Goal: Answer question/provide support

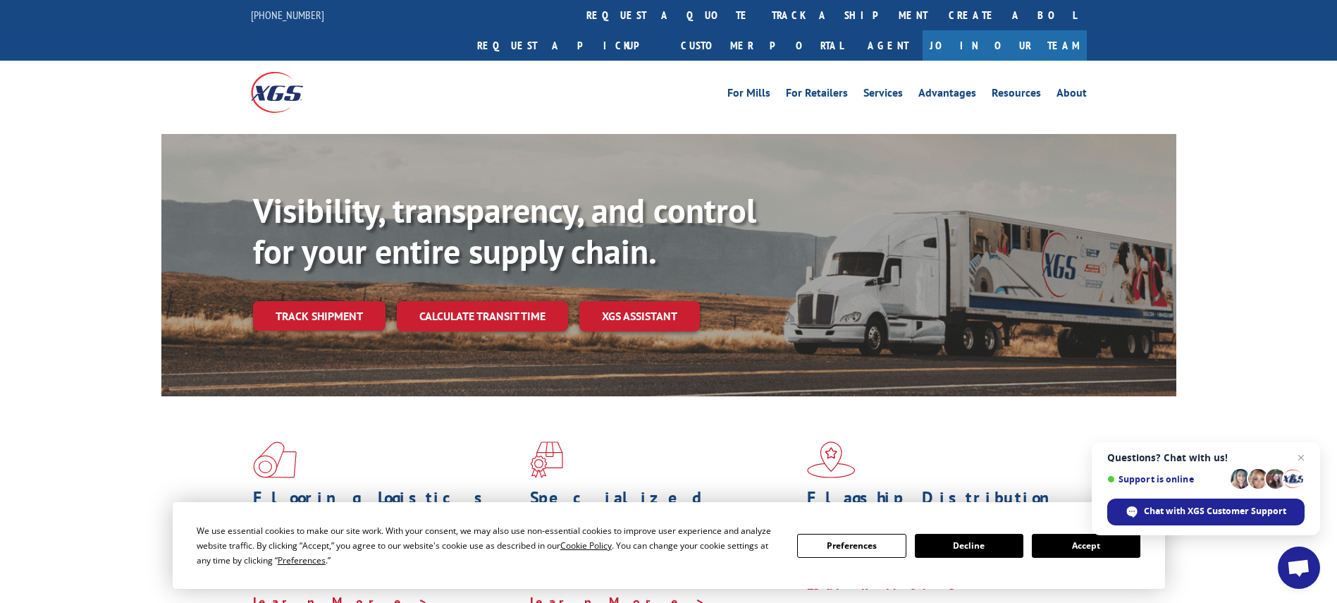
click at [1107, 537] on button "Accept" at bounding box center [1086, 546] width 109 height 24
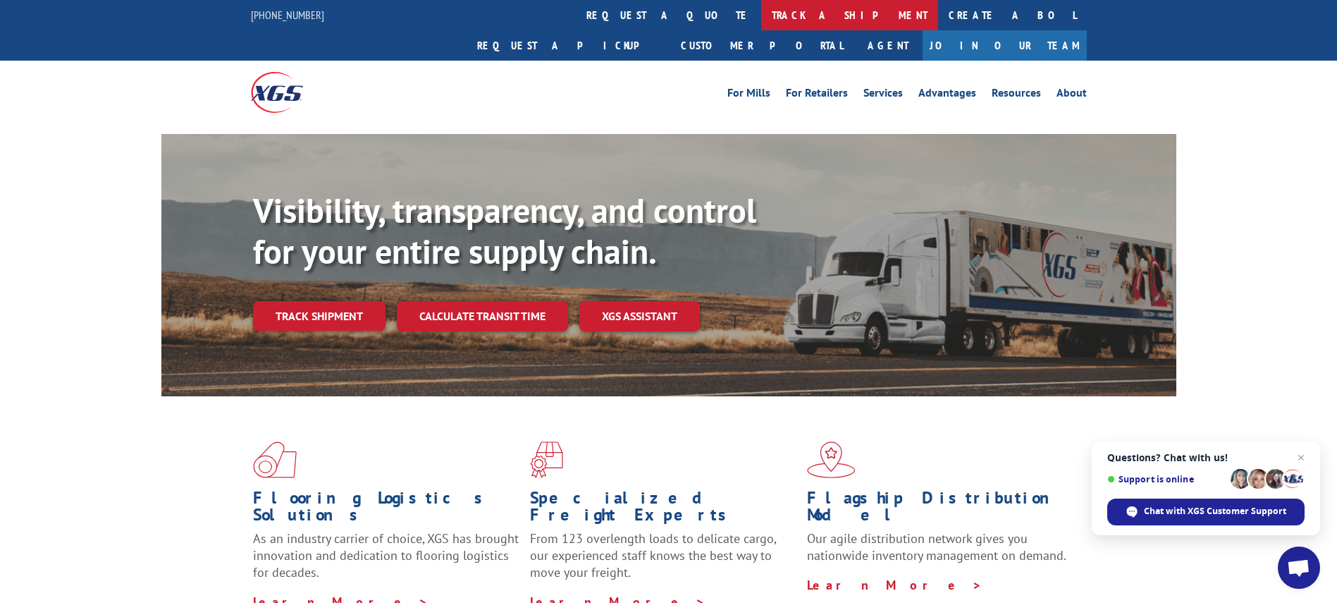
click at [761, 23] on link "track a shipment" at bounding box center [849, 15] width 177 height 30
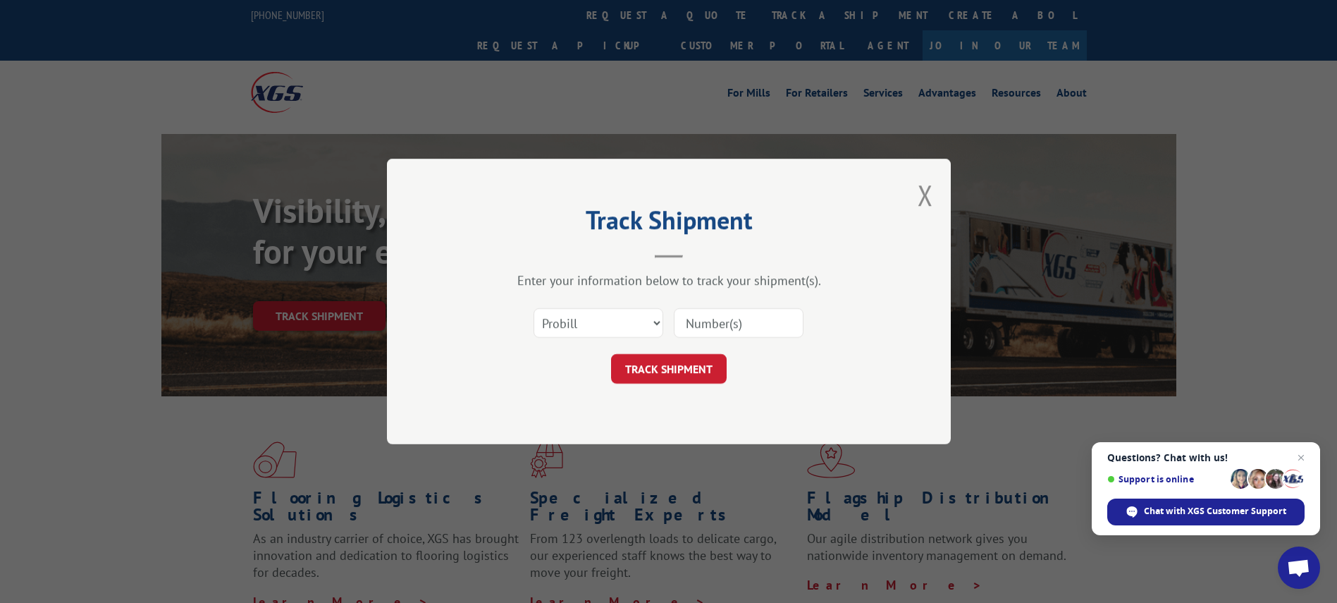
click at [706, 326] on input at bounding box center [739, 323] width 130 height 30
click at [627, 332] on select "Select category... Probill BOL PO" at bounding box center [599, 323] width 130 height 30
select select "bol"
click at [534, 308] on select "Select category... Probill BOL PO" at bounding box center [599, 323] width 130 height 30
click at [742, 326] on input at bounding box center [739, 323] width 130 height 30
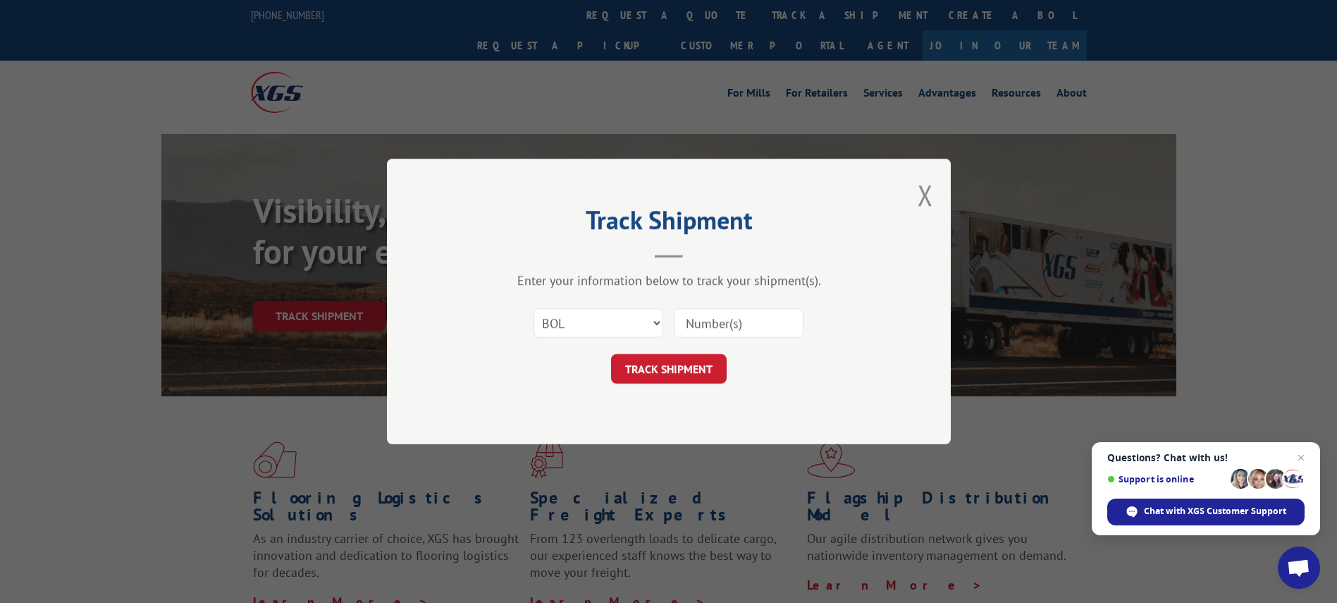
paste input "SO105488"
type input "SO105488"
click at [699, 372] on button "TRACK SHIPMENT" at bounding box center [669, 369] width 116 height 30
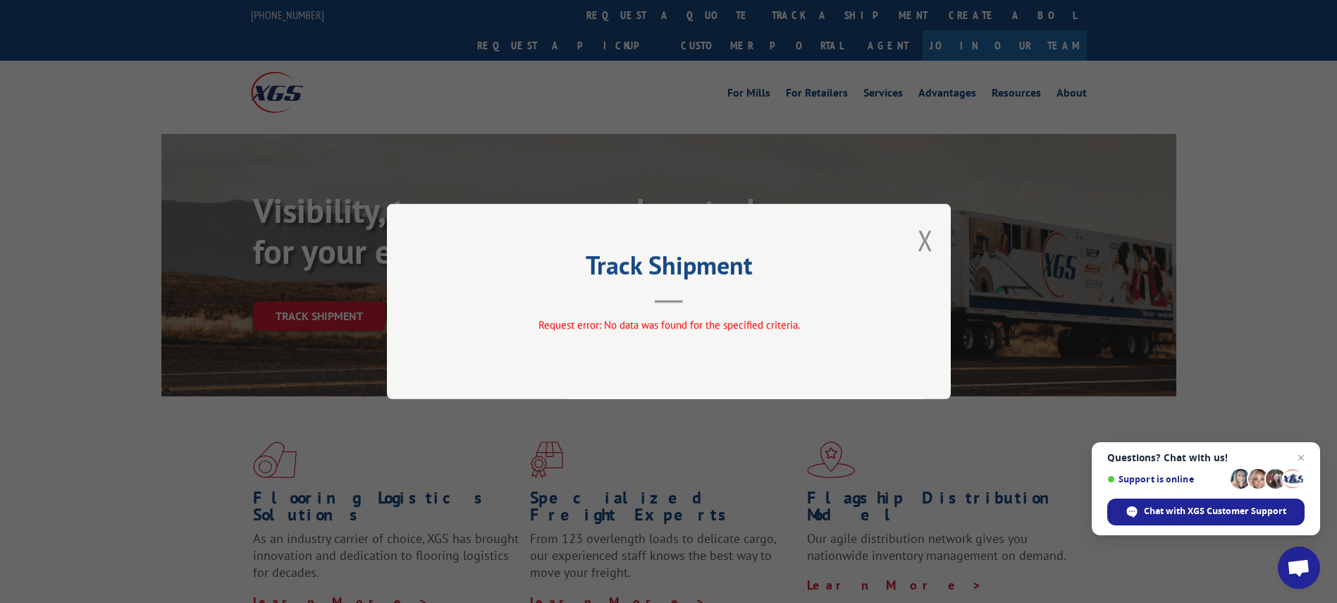
drag, startPoint x: 660, startPoint y: 292, endPoint x: 695, endPoint y: 290, distance: 35.3
click at [660, 293] on header "Track Shipment" at bounding box center [668, 279] width 423 height 48
click at [921, 241] on button "Close modal" at bounding box center [926, 239] width 16 height 37
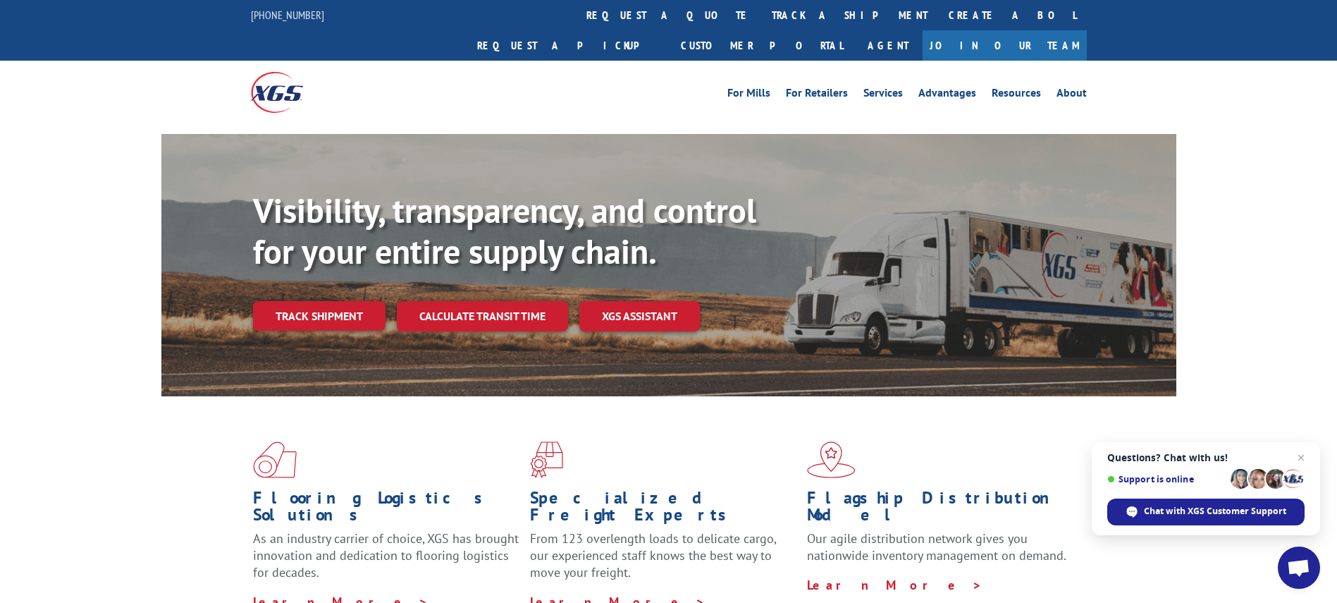
click at [360, 301] on link "Track shipment" at bounding box center [319, 316] width 133 height 30
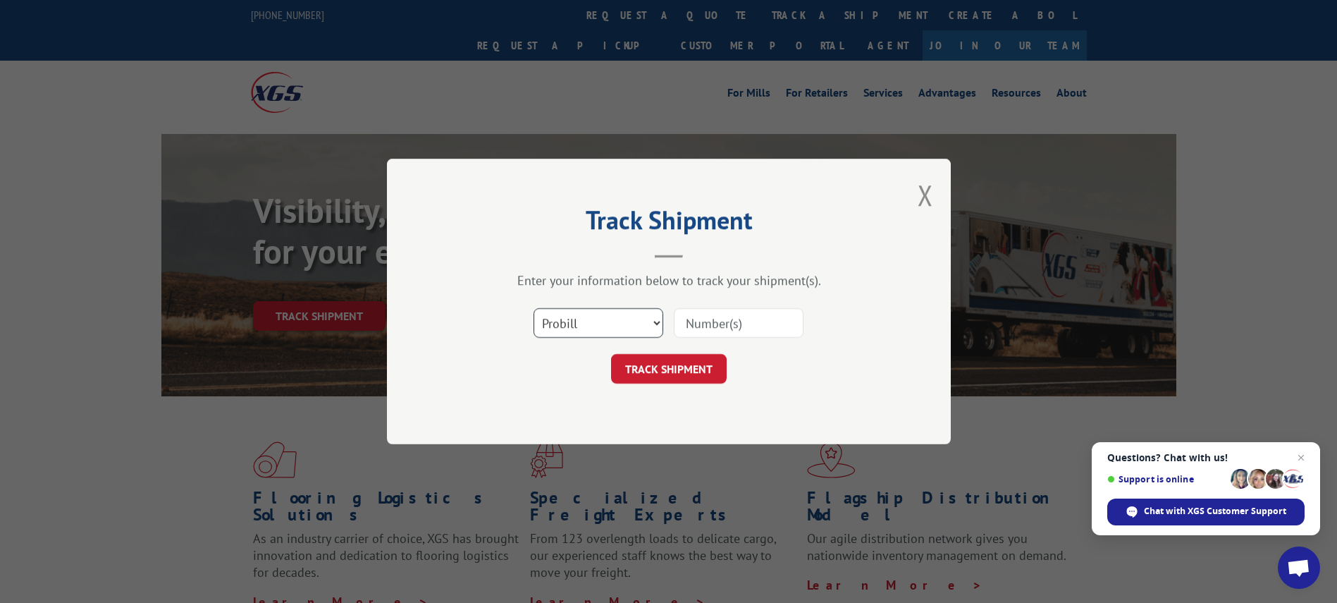
click at [587, 331] on select "Select category... Probill BOL PO" at bounding box center [599, 323] width 130 height 30
select select "bol"
click at [534, 308] on select "Select category... Probill BOL PO" at bounding box center [599, 323] width 130 height 30
click at [713, 314] on input at bounding box center [739, 323] width 130 height 30
paste input "63831135"
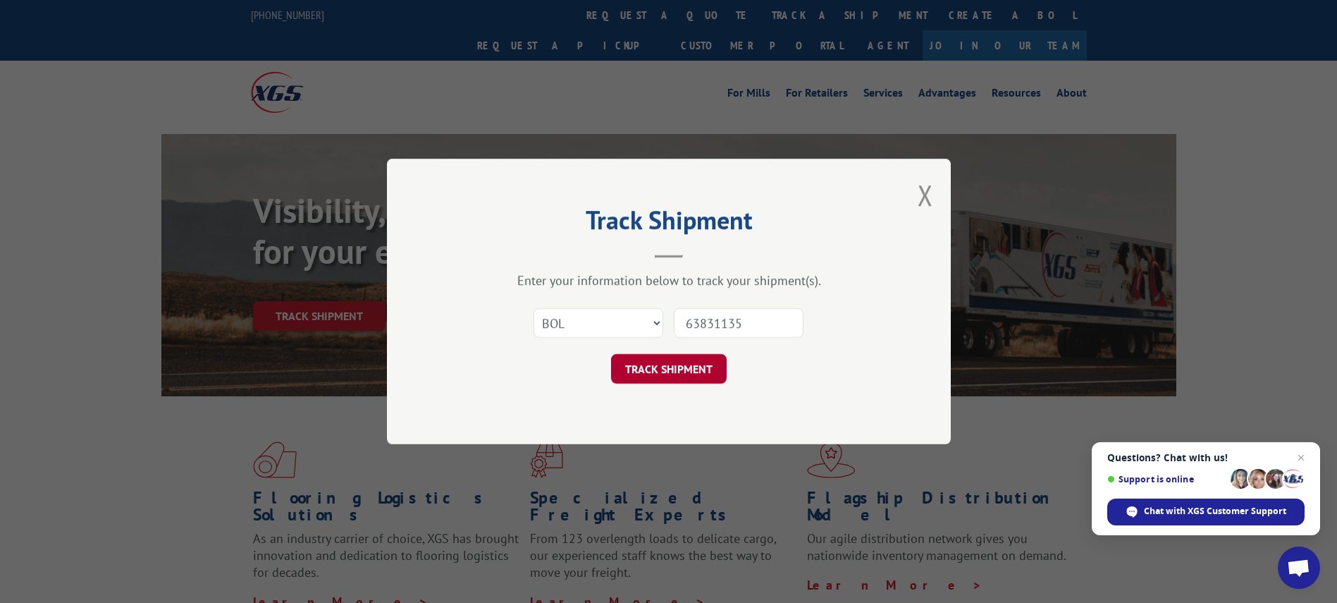
type input "63831135"
click at [684, 364] on button "TRACK SHIPMENT" at bounding box center [669, 369] width 116 height 30
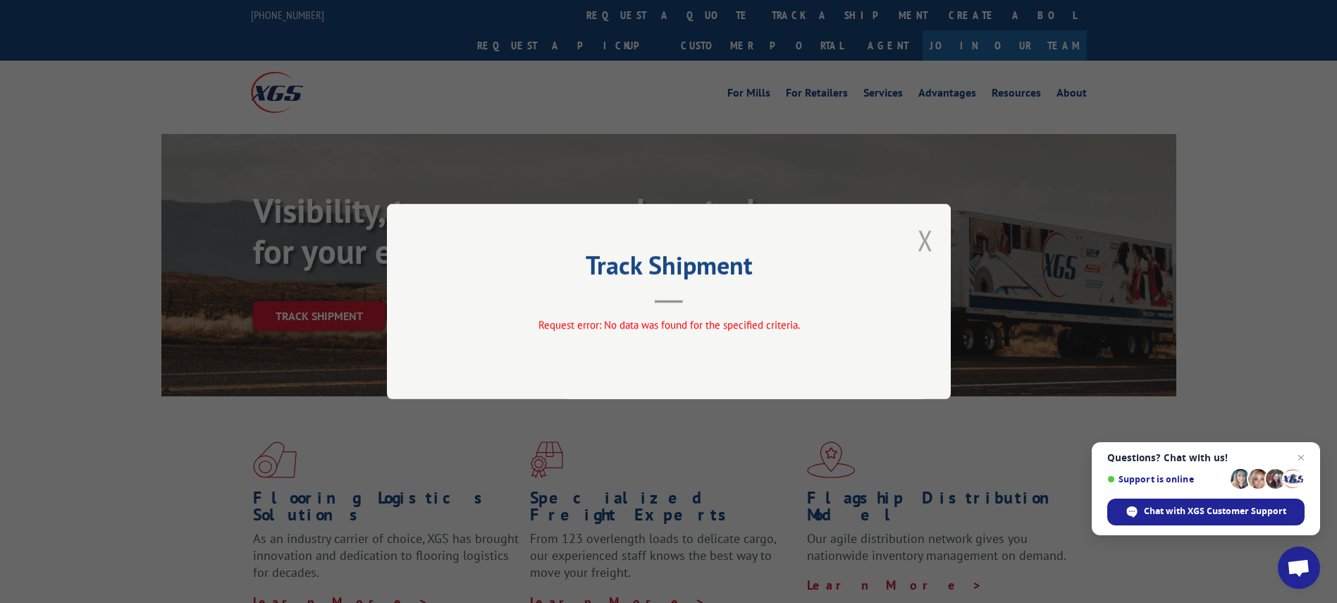
click at [924, 238] on button "Close modal" at bounding box center [926, 239] width 16 height 37
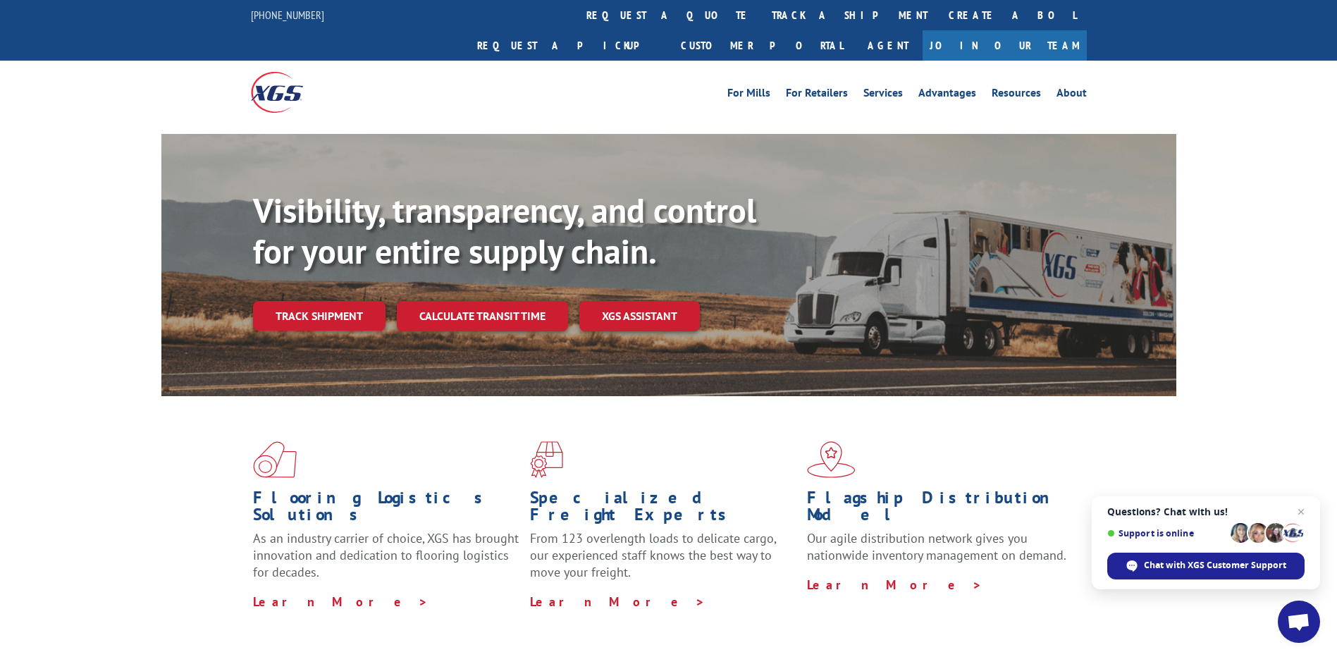
click at [1282, 602] on span "Open chat" at bounding box center [1299, 622] width 42 height 42
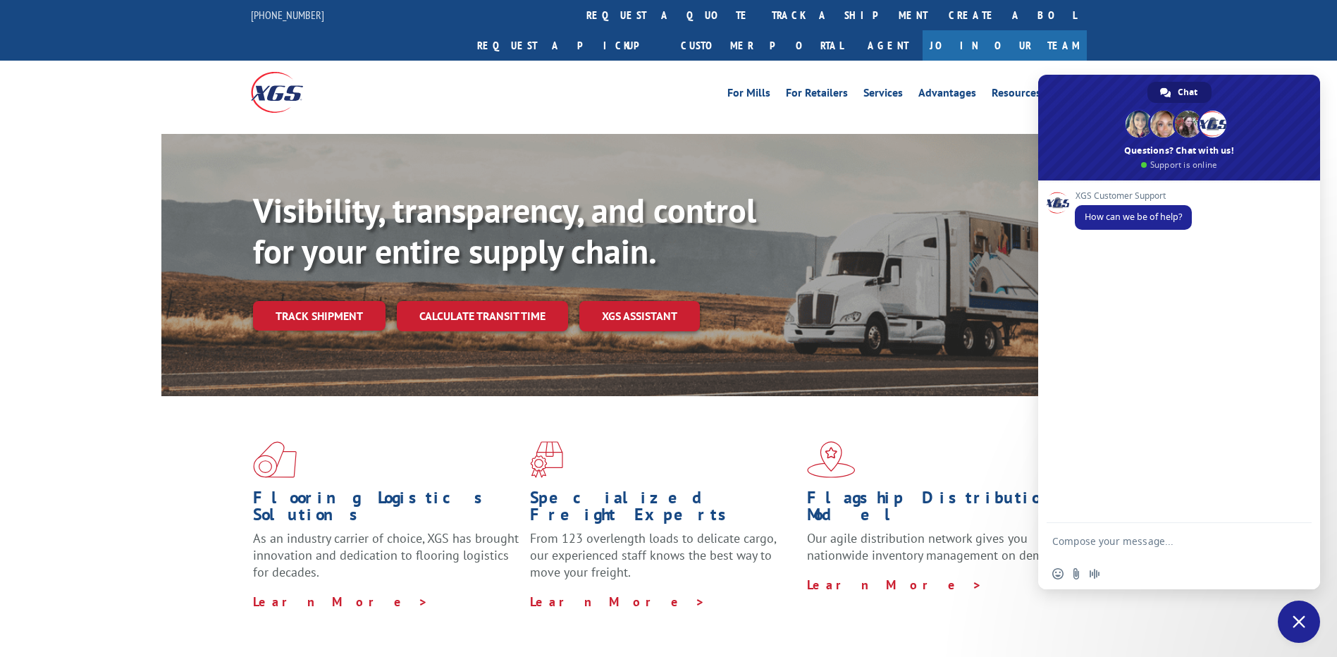
click at [1108, 540] on textarea "Compose your message..." at bounding box center [1165, 540] width 226 height 35
drag, startPoint x: 1193, startPoint y: 550, endPoint x: 1183, endPoint y: 546, distance: 10.1
click at [1191, 549] on textarea "Compose your message..." at bounding box center [1165, 540] width 226 height 35
paste textarea "527253884"
type textarea "could you please provide me with more information on the pickup confirmation nu…"
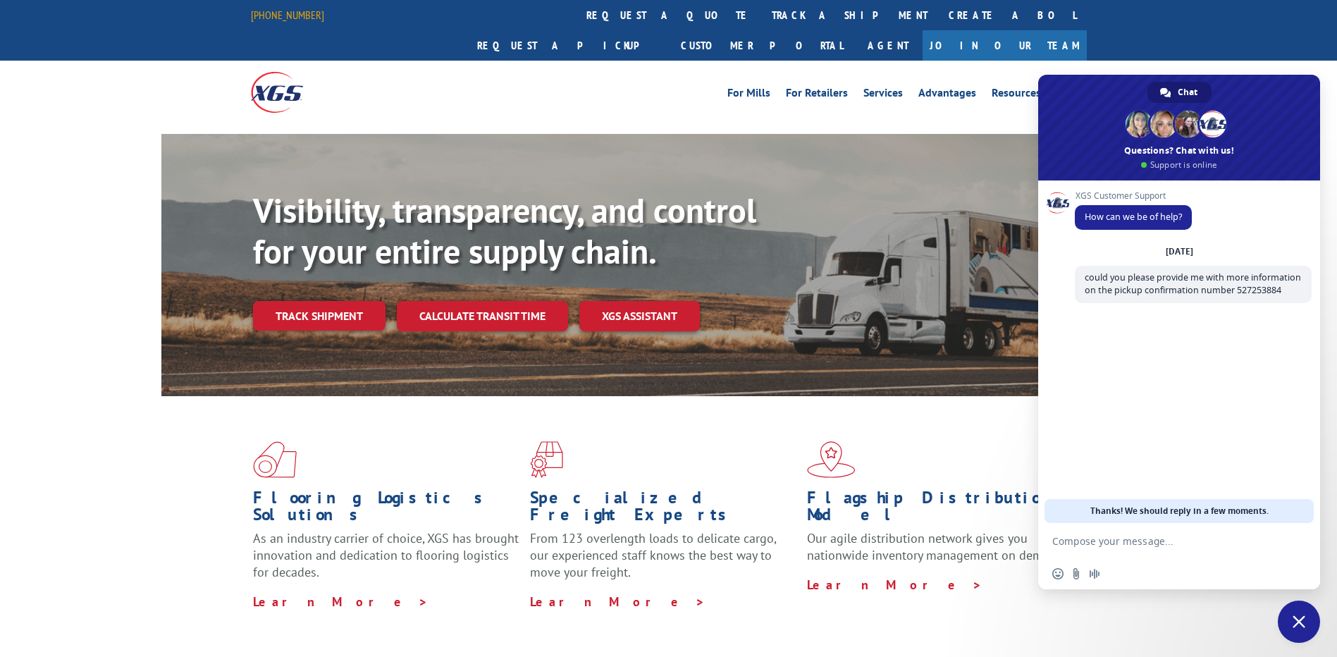
click at [298, 18] on link "[PHONE_NUMBER]" at bounding box center [287, 15] width 73 height 14
click at [933, 409] on div "Flooring Logistics Solutions As an industry carrier of choice, XGS has brought …" at bounding box center [668, 525] width 1015 height 259
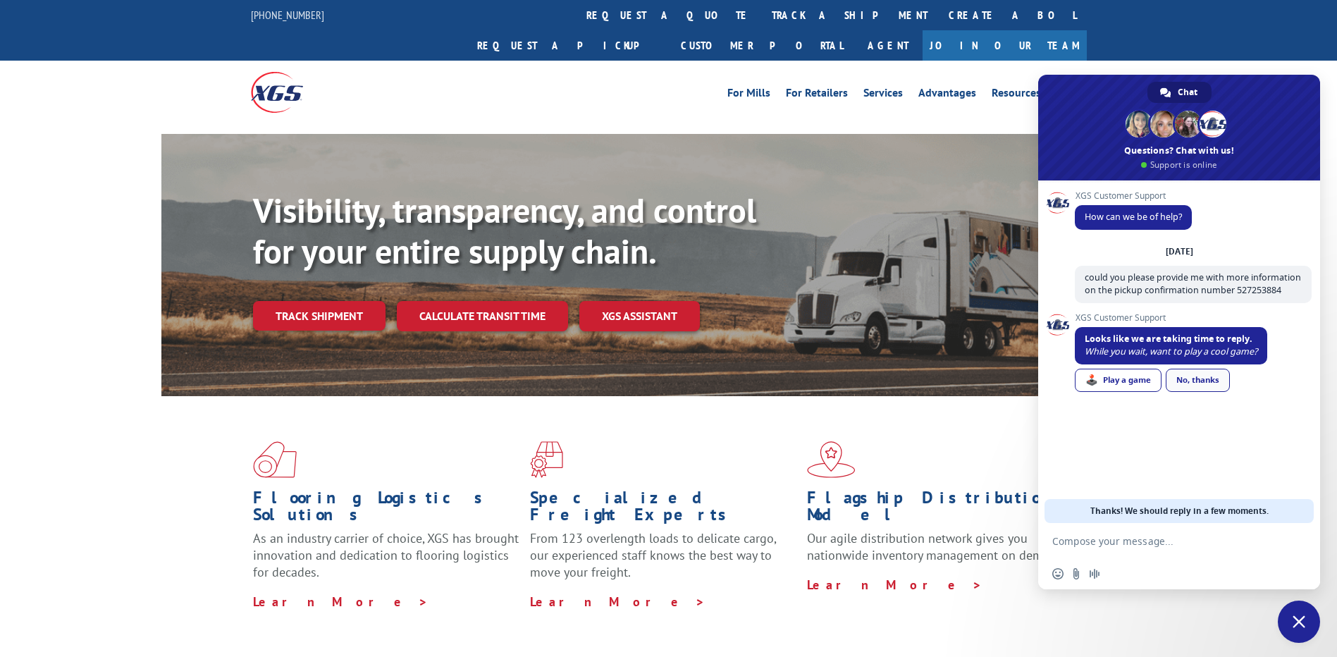
click at [1212, 383] on link "No, thanks" at bounding box center [1198, 380] width 64 height 23
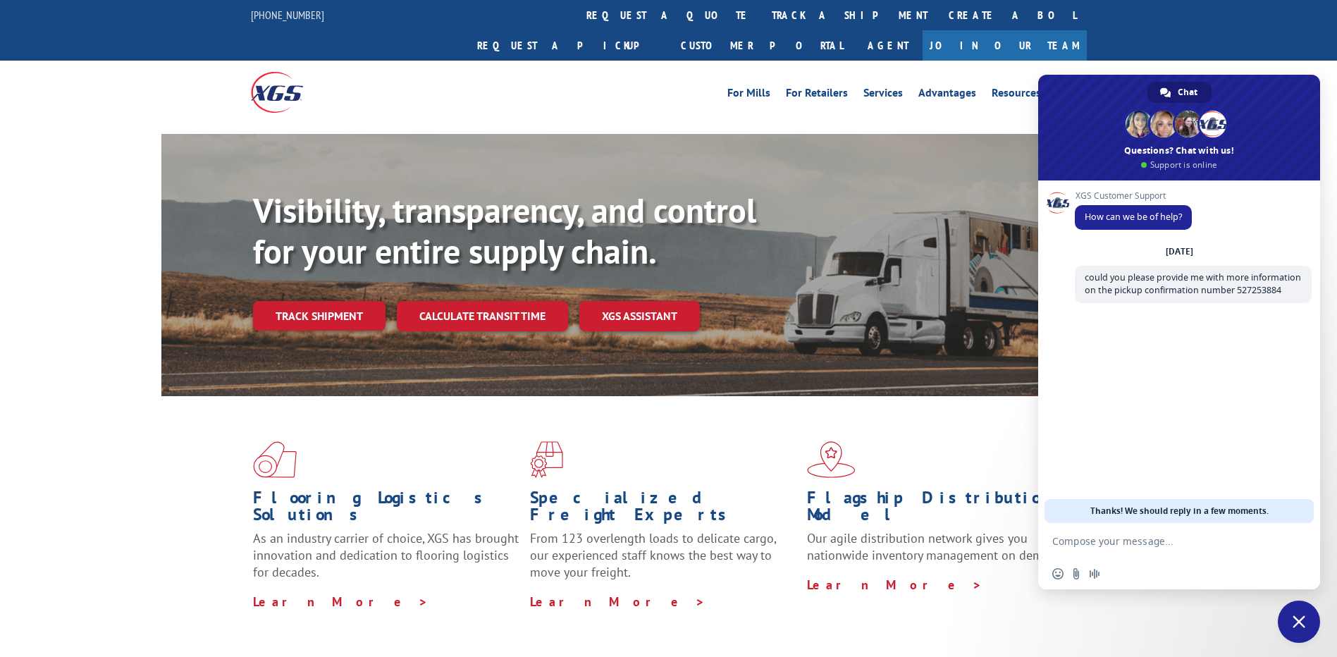
click at [1288, 602] on span "Close chat" at bounding box center [1299, 622] width 42 height 42
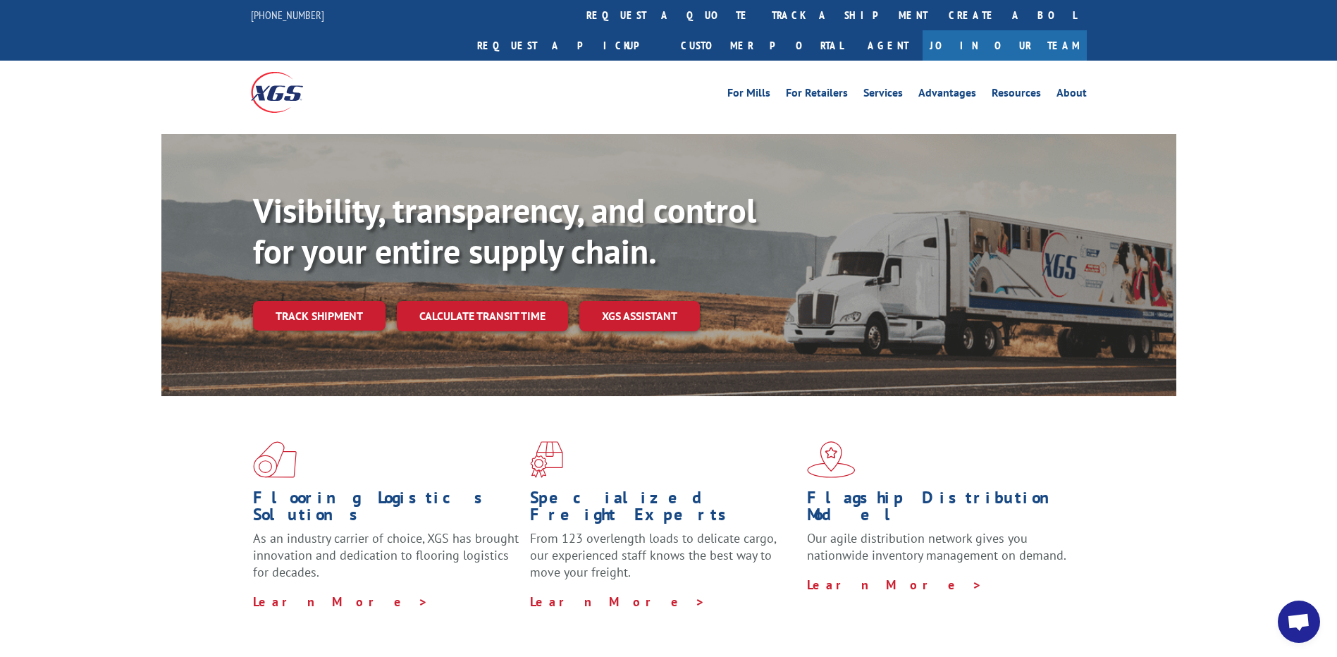
click at [1286, 602] on span "Open chat" at bounding box center [1299, 622] width 42 height 42
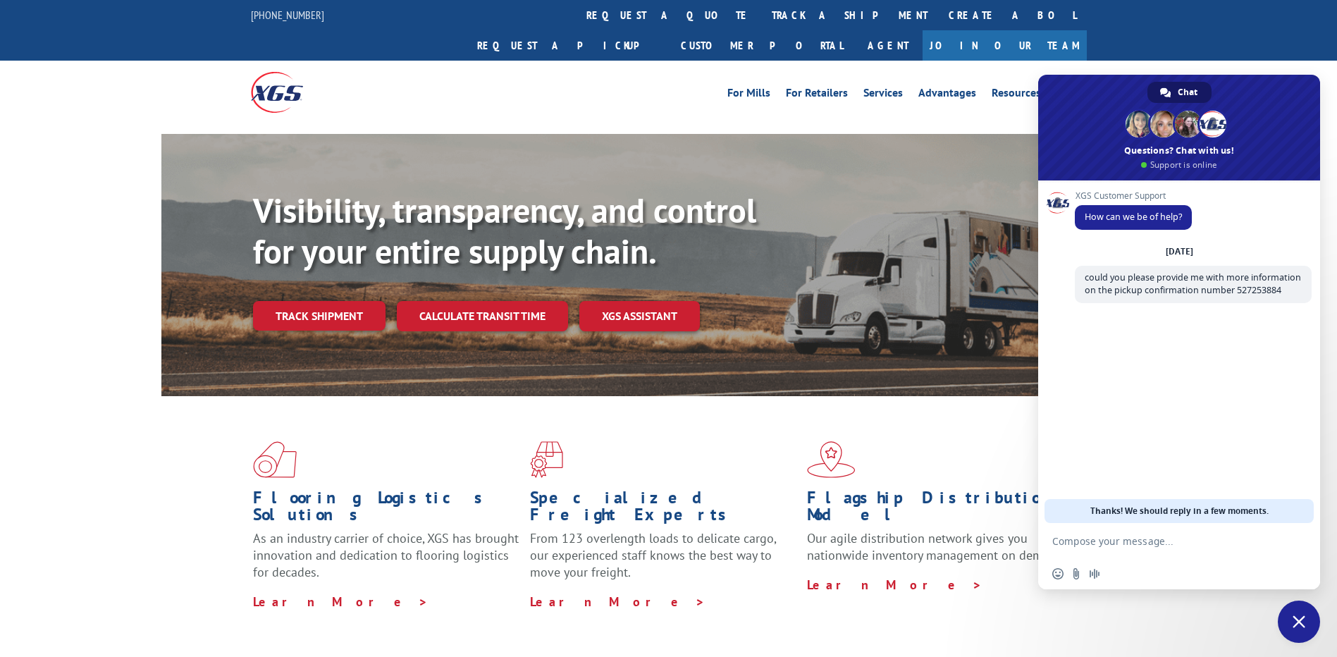
click at [1190, 86] on span "Chat" at bounding box center [1188, 92] width 20 height 21
click at [1191, 93] on span "Chat" at bounding box center [1188, 92] width 20 height 21
click at [1147, 61] on div "For [PERSON_NAME] For Retailers Services Advantages Resources About For [PERSON…" at bounding box center [668, 92] width 1337 height 63
click at [1296, 602] on span "Close chat" at bounding box center [1299, 622] width 42 height 42
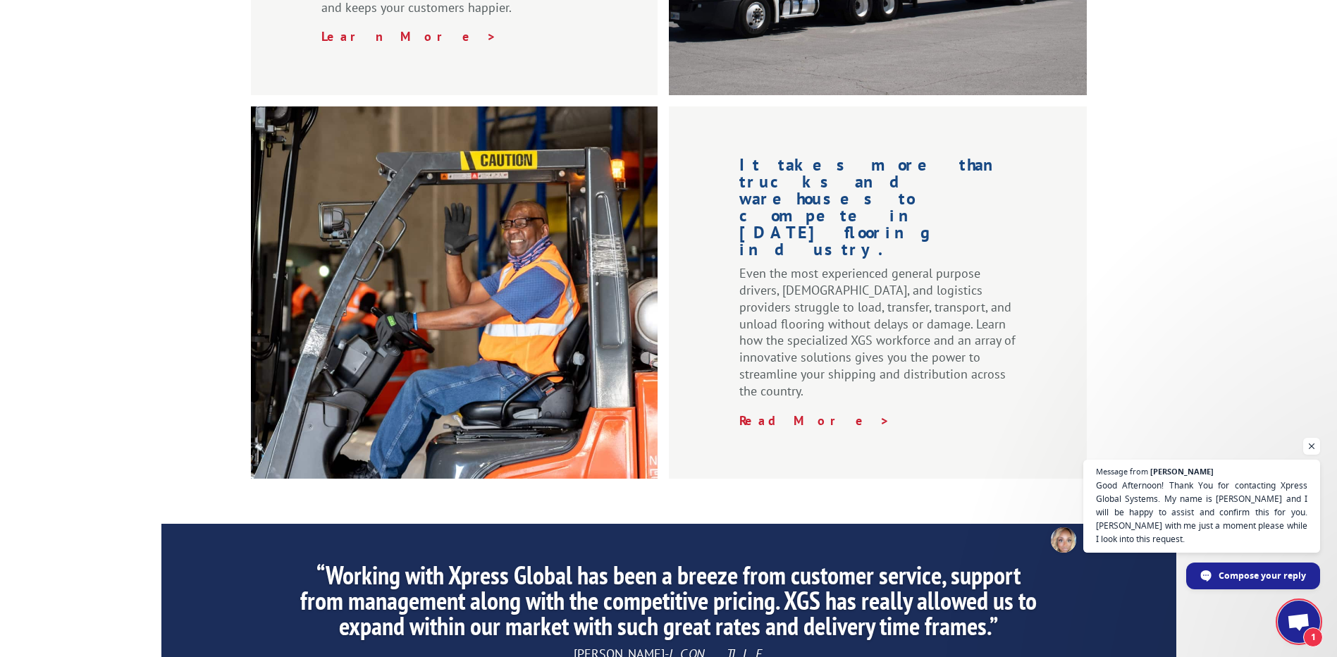
scroll to position [2133, 0]
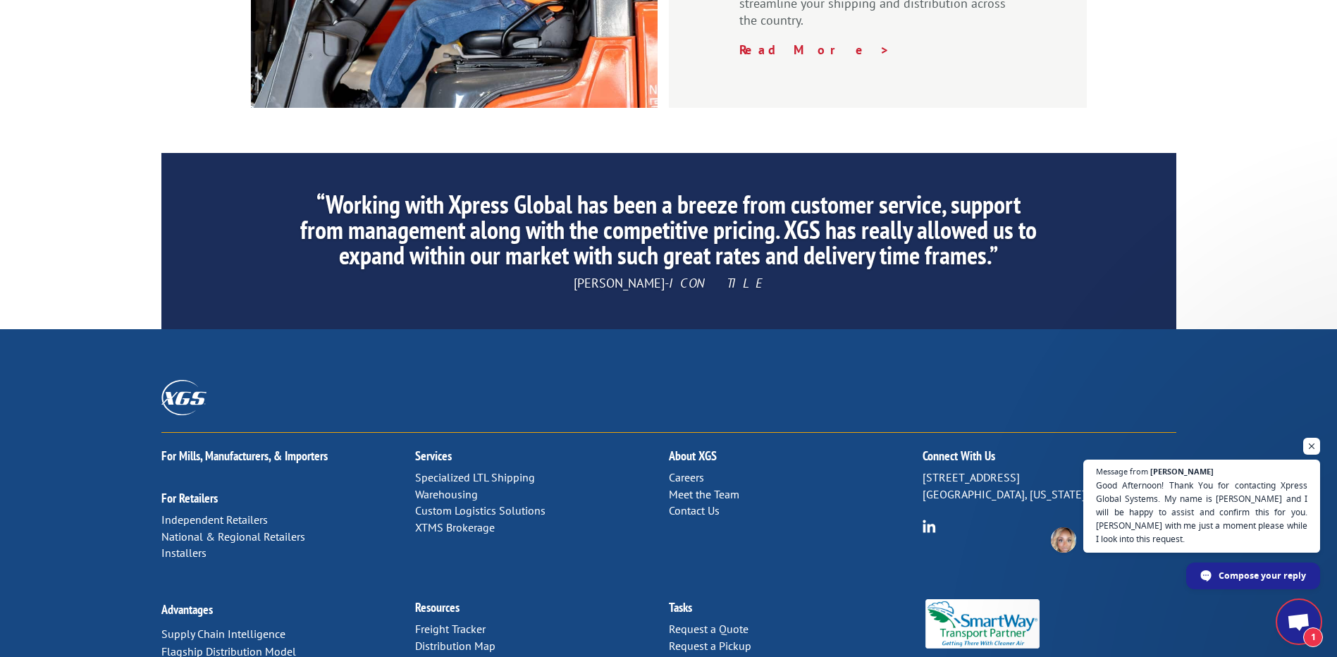
click at [687, 503] on link "Contact Us" at bounding box center [694, 510] width 51 height 14
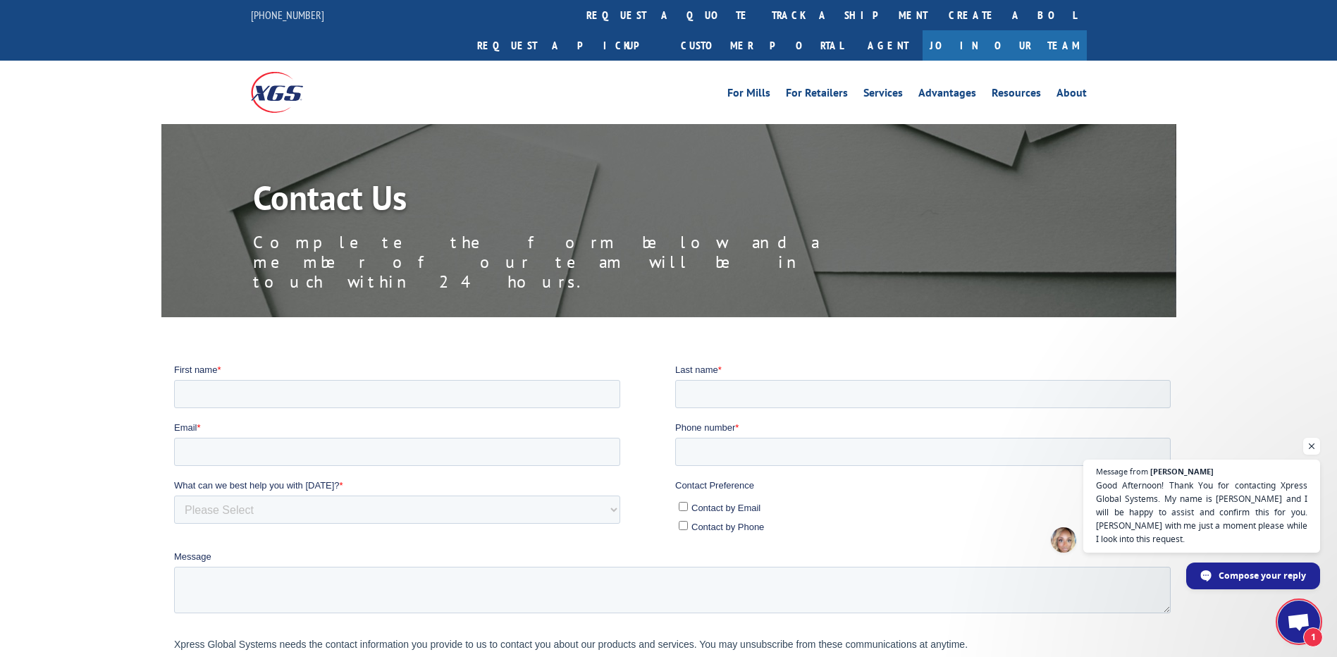
scroll to position [352, 0]
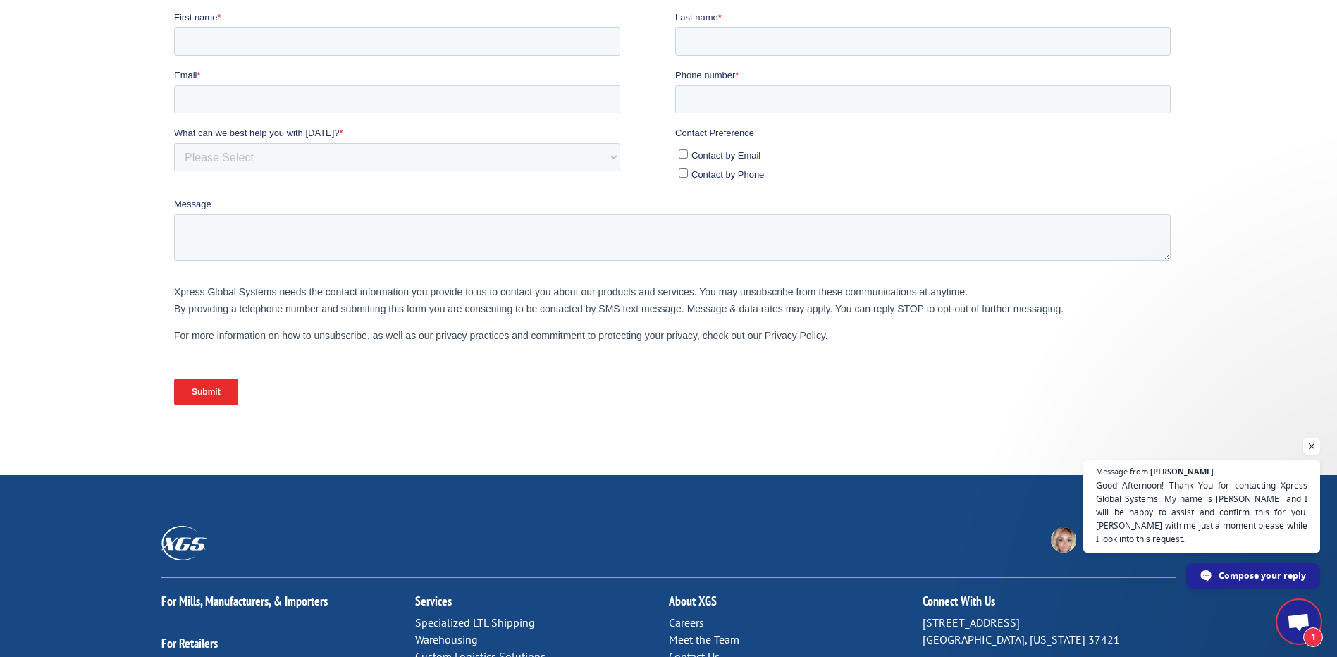
click at [1309, 617] on span "Open chat" at bounding box center [1298, 623] width 23 height 20
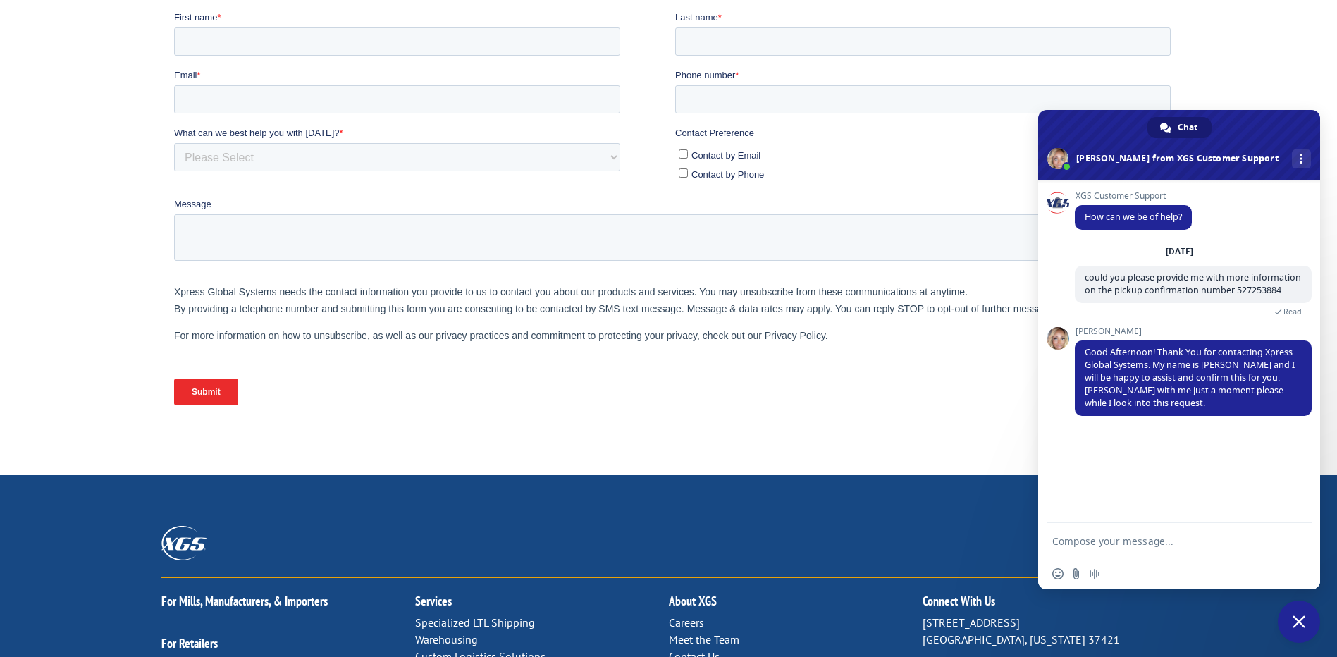
click at [1116, 544] on textarea "Compose your message..." at bounding box center [1165, 540] width 226 height 35
type textarea "sure"
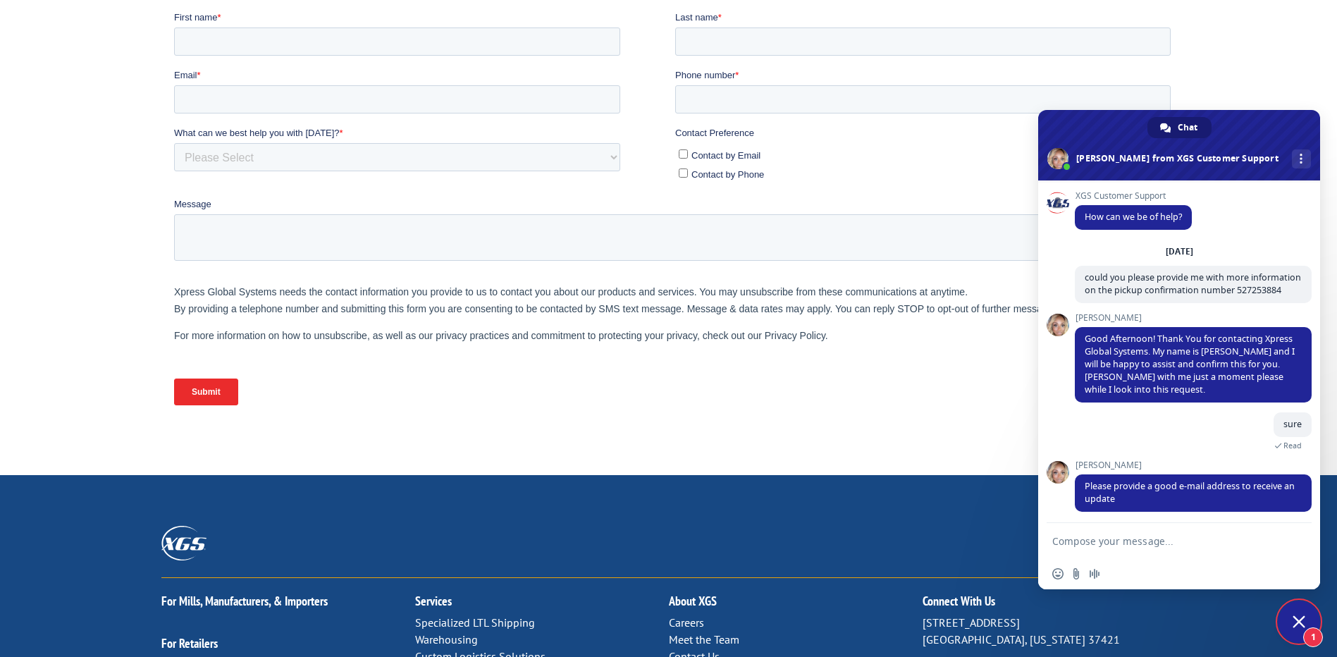
scroll to position [17, 0]
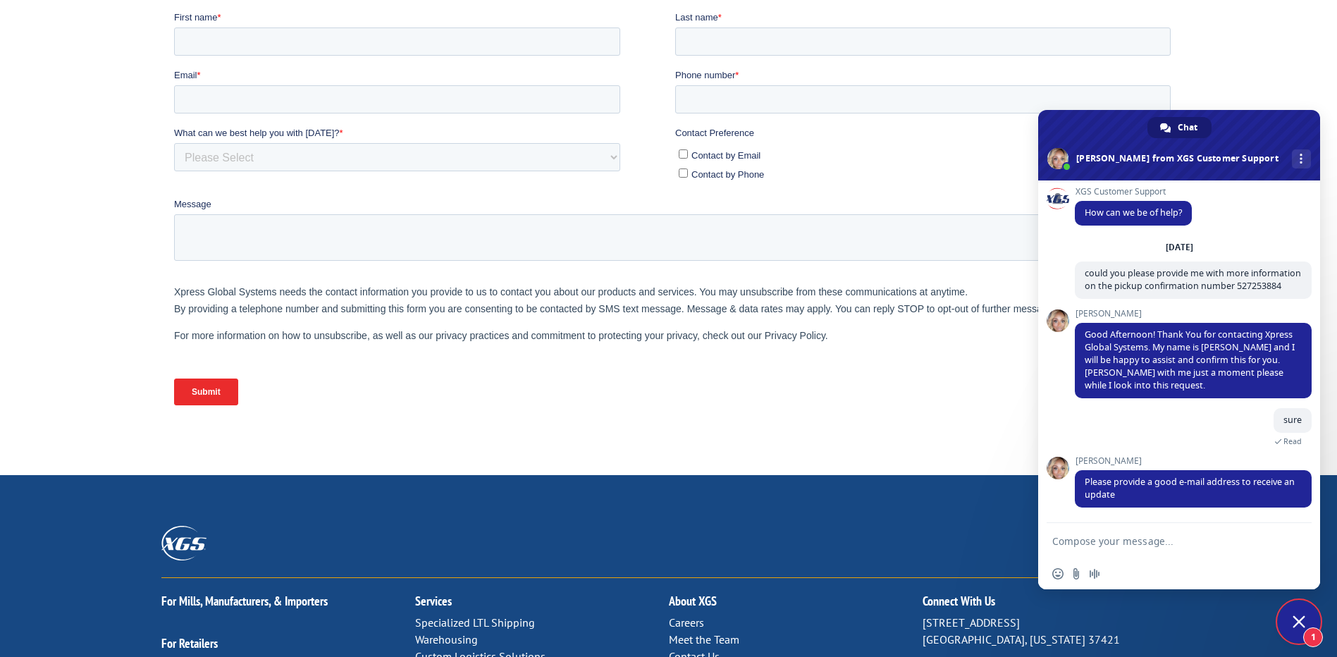
click at [1145, 536] on textarea "Compose your message..." at bounding box center [1165, 540] width 226 height 35
type textarea "has it been picked up?"
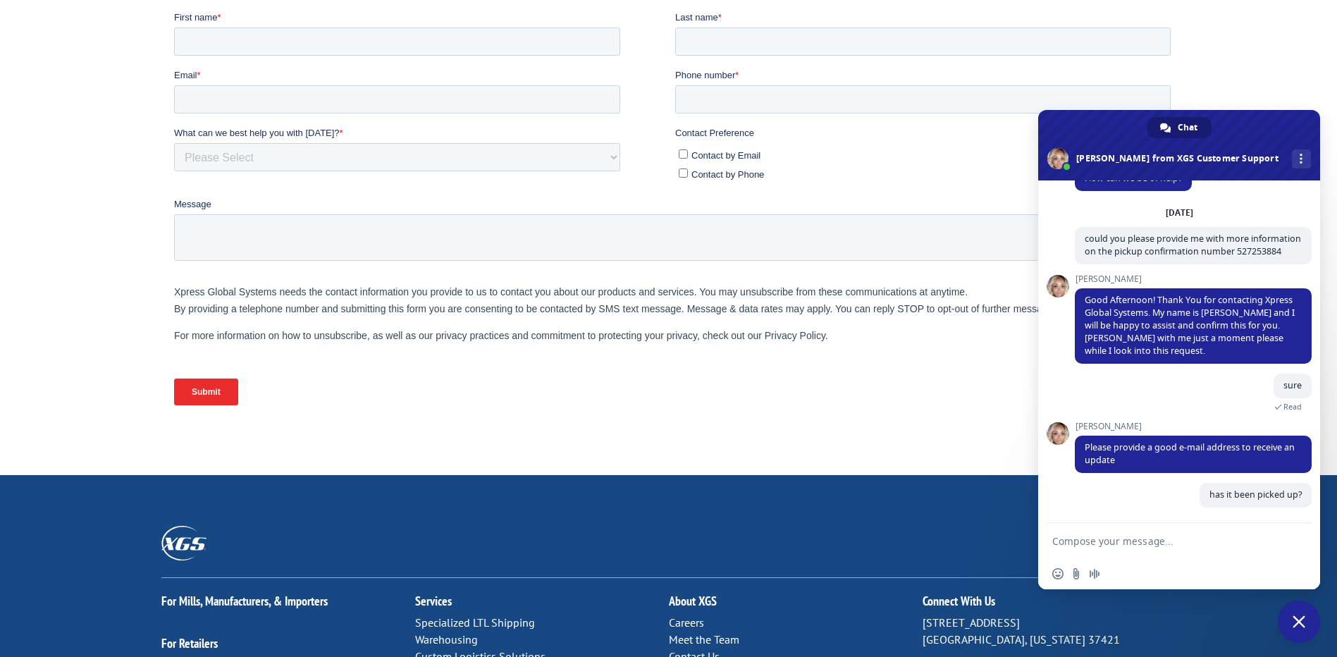
scroll to position [51, 0]
click at [1176, 546] on textarea "Compose your message..." at bounding box center [1165, 540] width 226 height 35
type textarea "Carlton.Pereira@chrobinson.com"
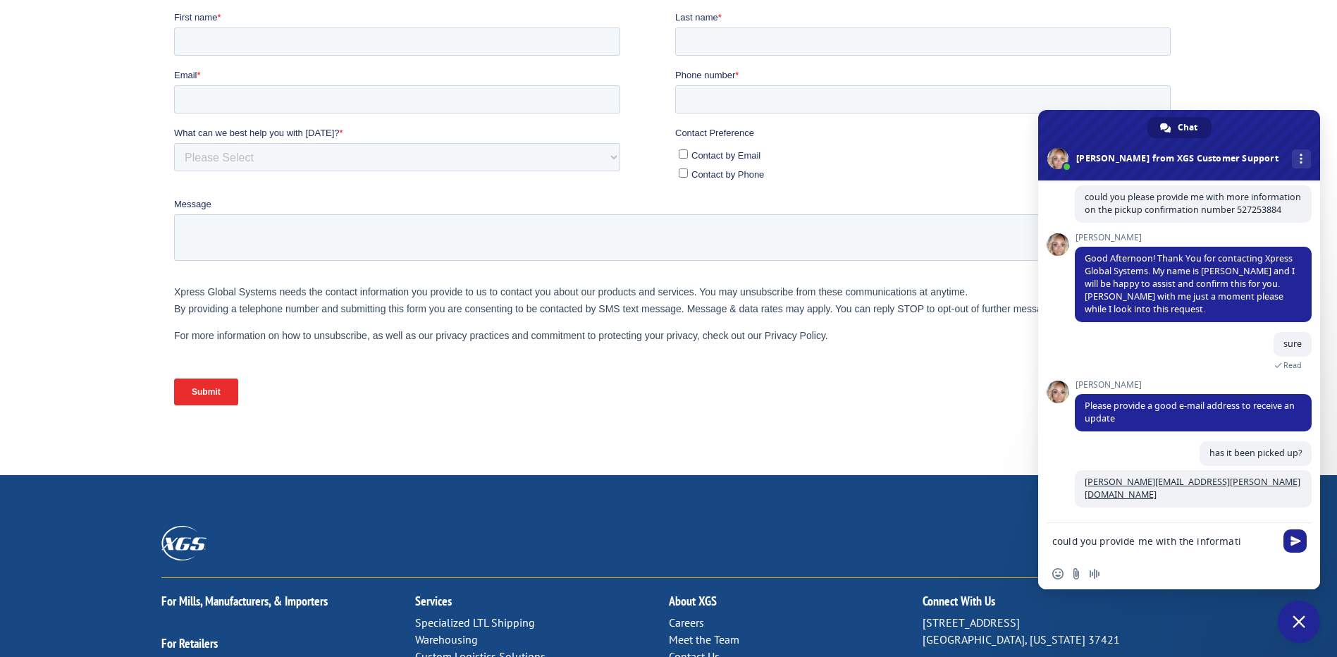
scroll to position [93, 0]
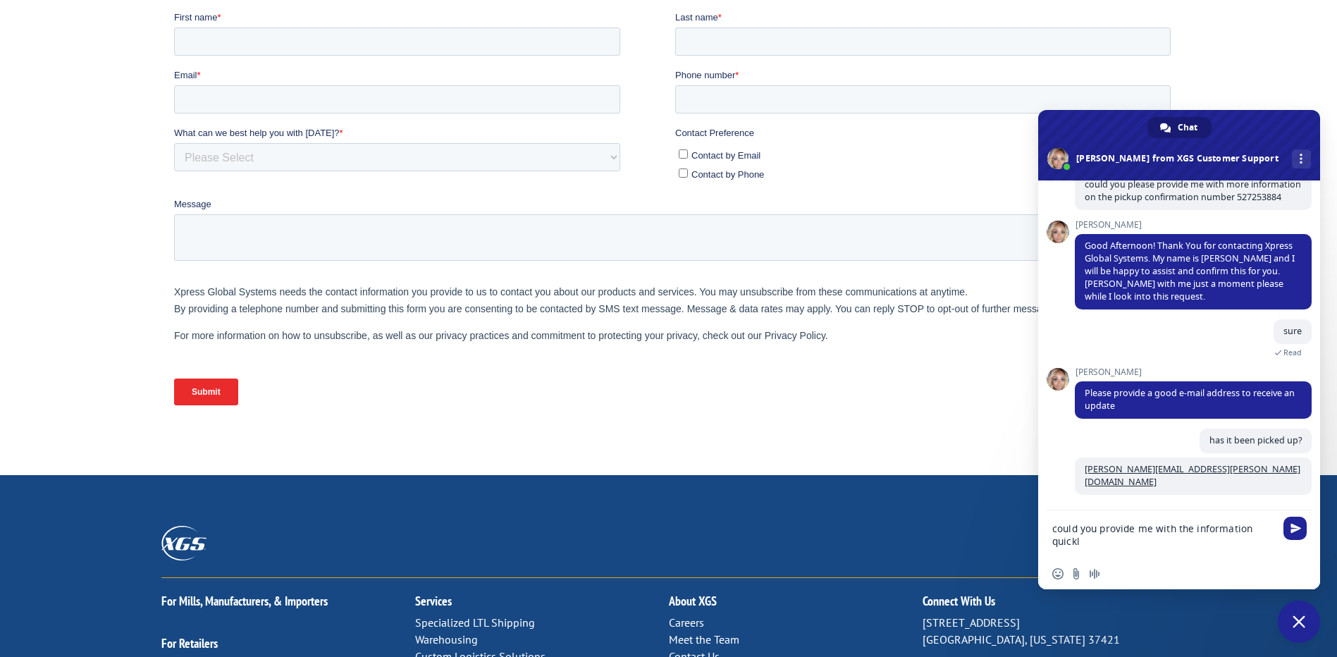
type textarea "could you provide me with the information quickly"
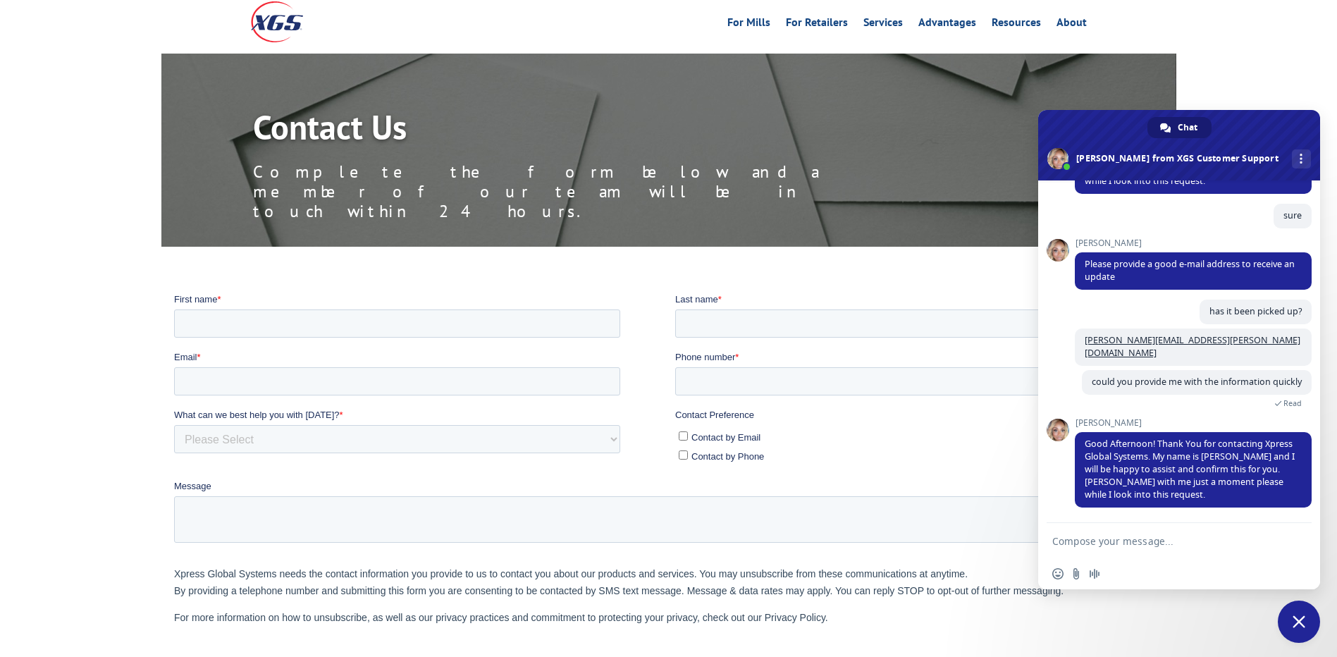
scroll to position [0, 0]
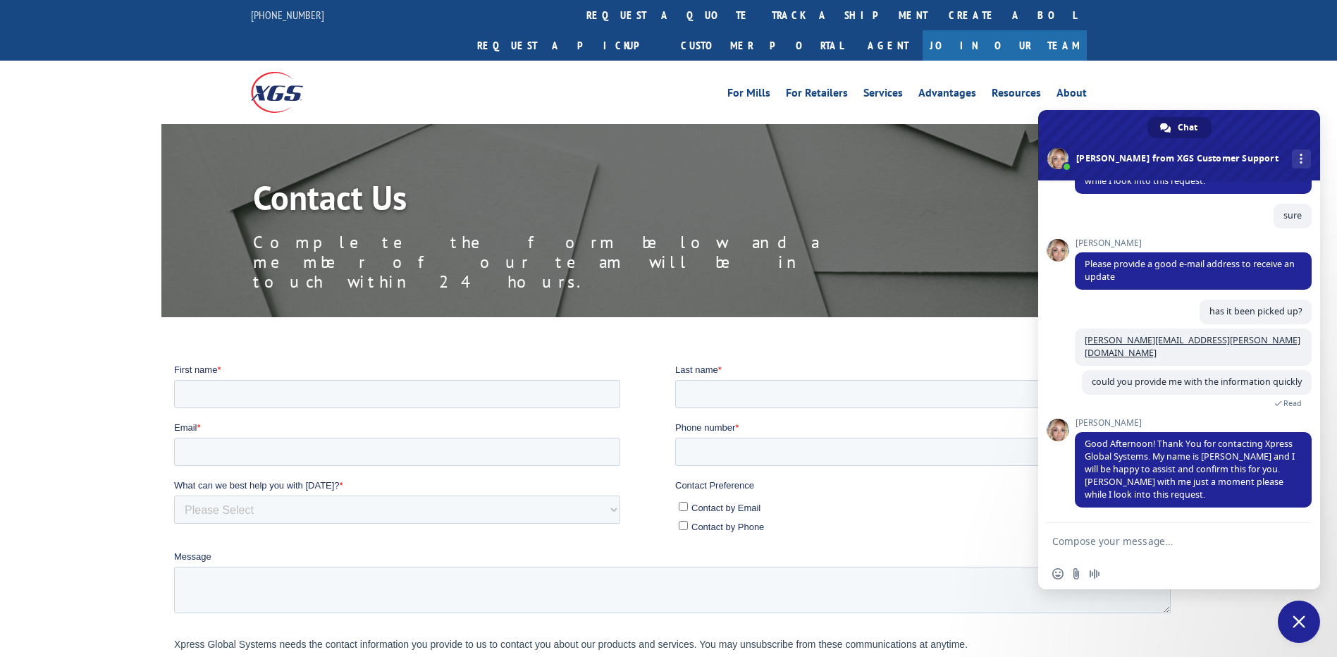
click at [636, 78] on div "For [PERSON_NAME] For Retailers Services Advantages Resources About For [PERSON…" at bounding box center [669, 92] width 836 height 63
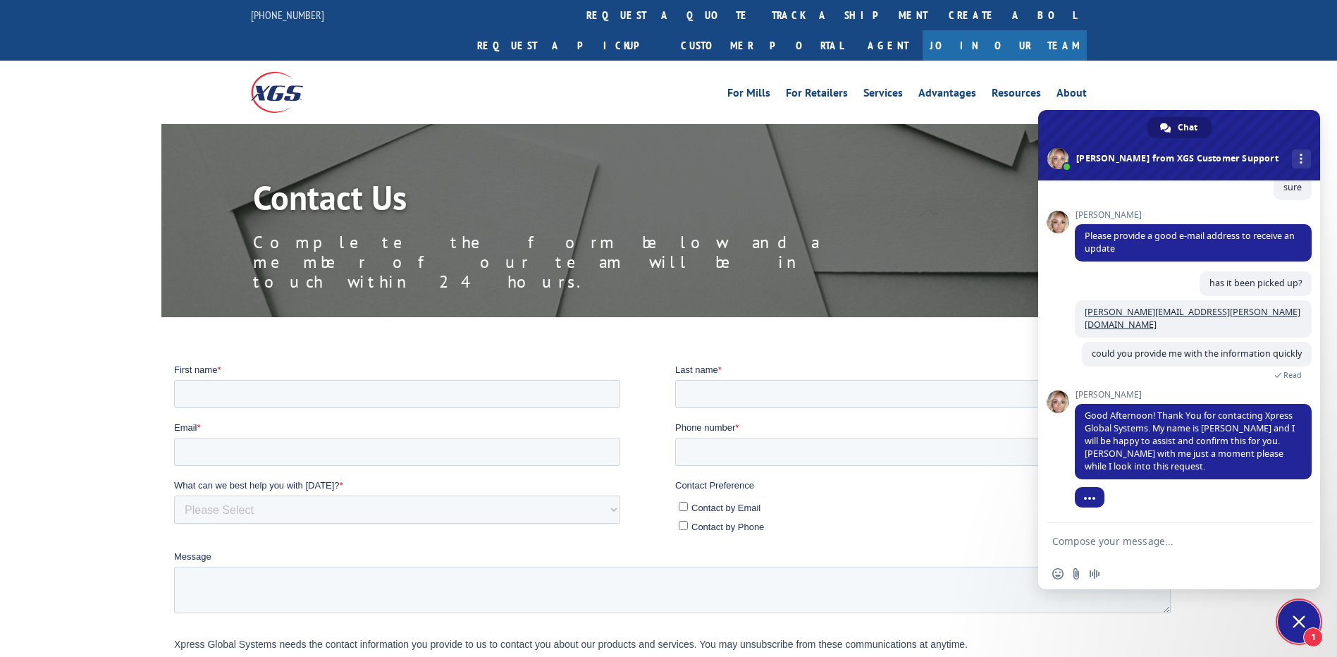
scroll to position [288, 0]
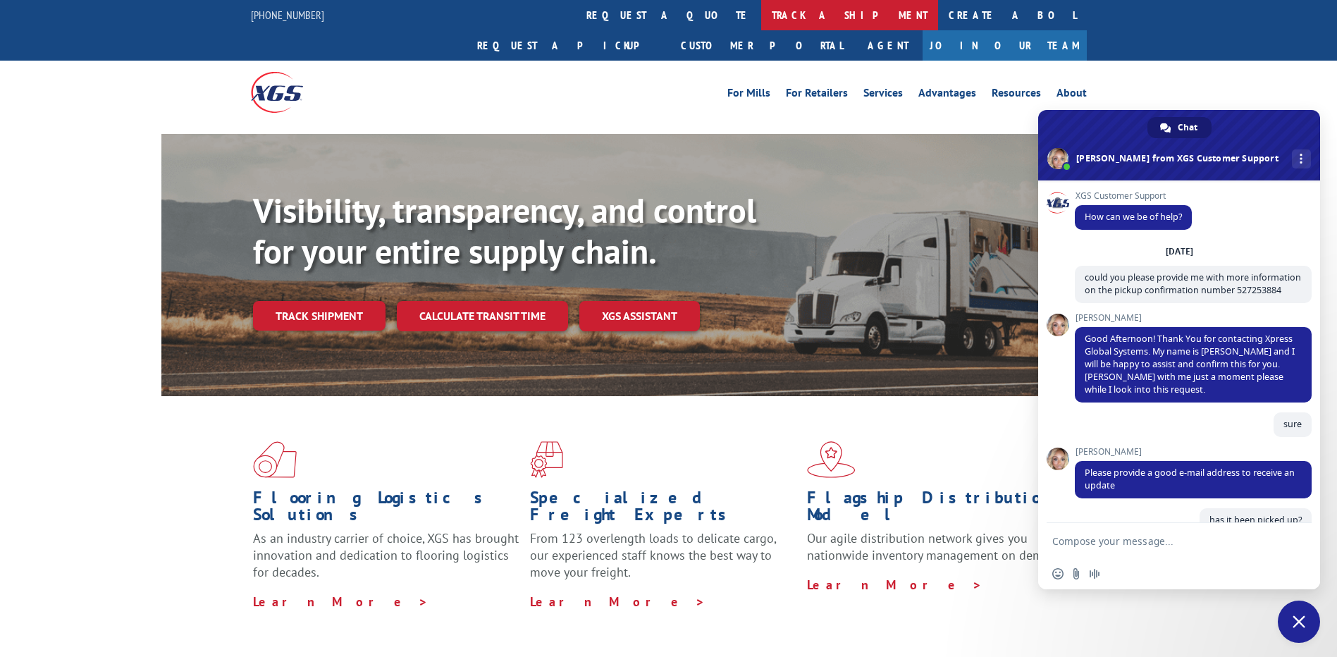
scroll to position [288, 0]
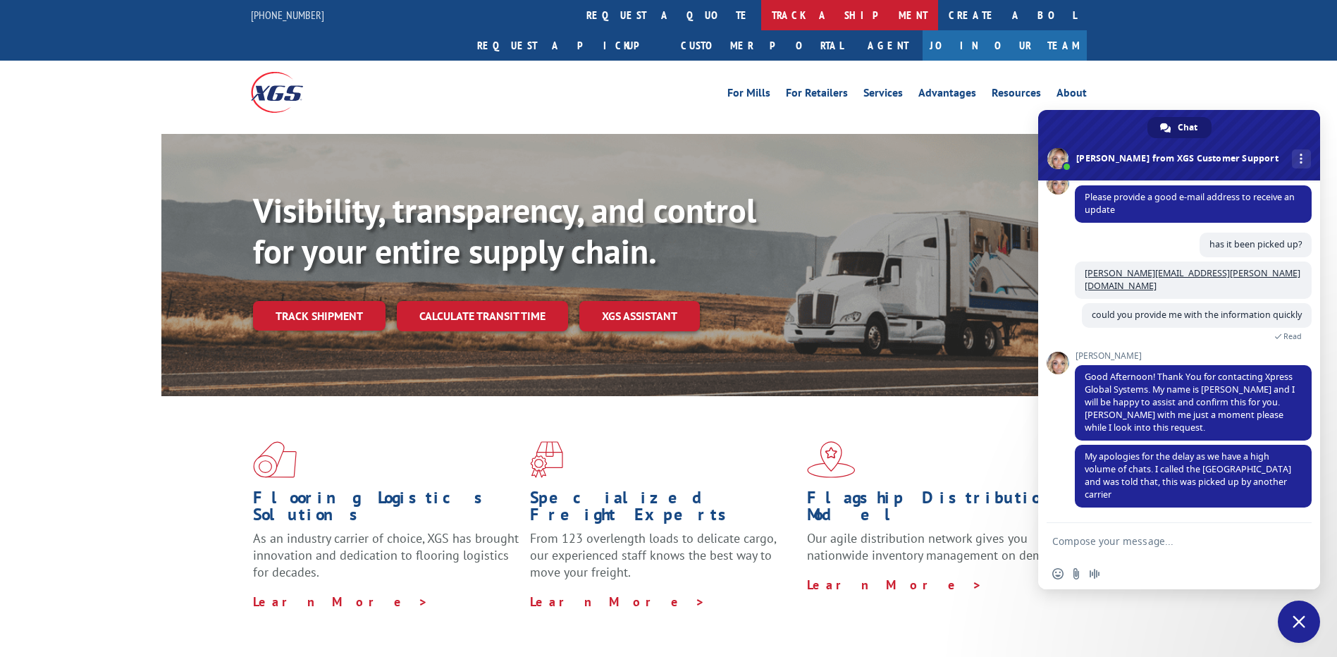
click at [761, 11] on link "track a shipment" at bounding box center [849, 15] width 177 height 30
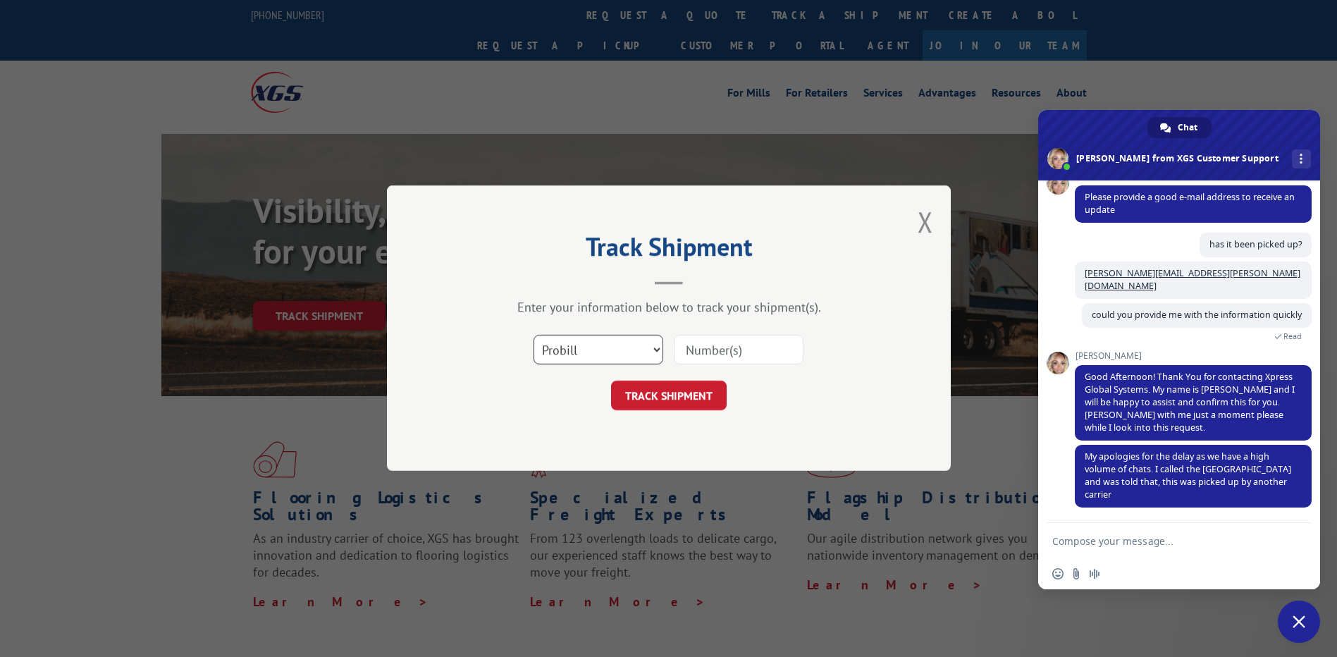
click at [632, 350] on select "Select category... Probill BOL PO" at bounding box center [599, 351] width 130 height 30
click at [1124, 547] on textarea "Compose your message..." at bounding box center [1165, 540] width 226 height 35
click at [1155, 538] on textarea "Compose your message..." at bounding box center [1165, 540] width 226 height 35
click at [922, 216] on button "Close modal" at bounding box center [926, 221] width 16 height 37
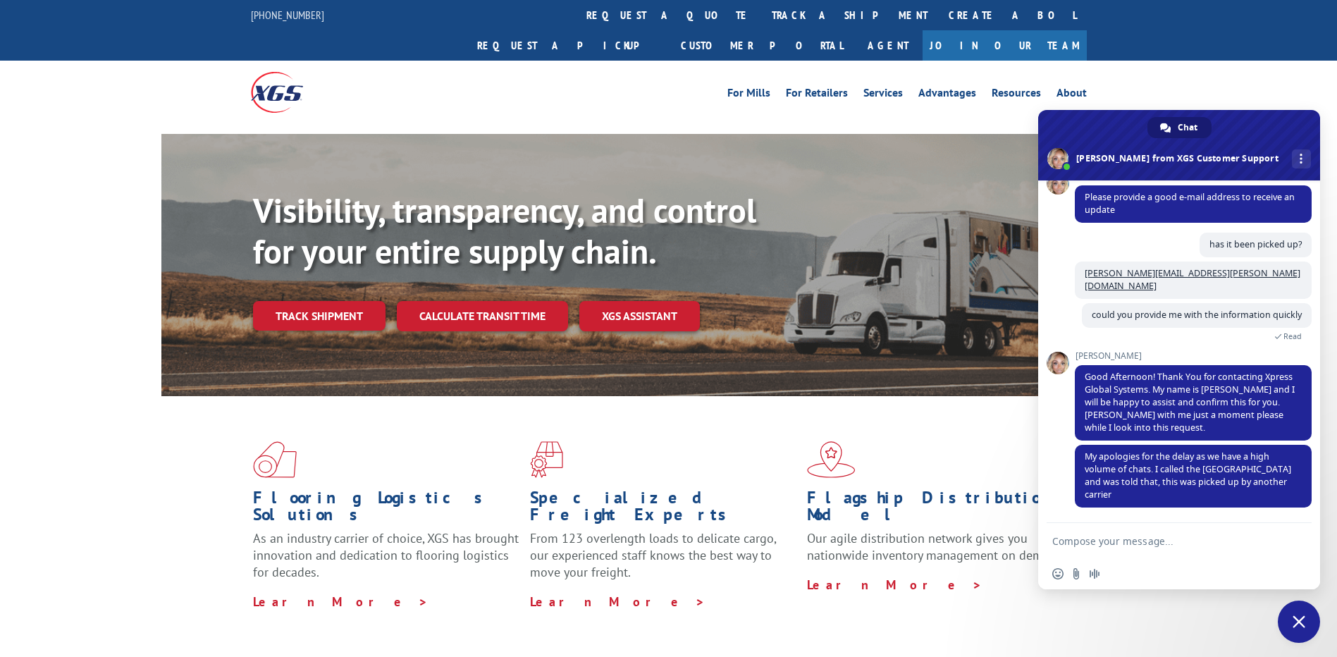
click at [1124, 536] on textarea "Compose your message..." at bounding box center [1165, 540] width 226 height 35
type textarea "t"
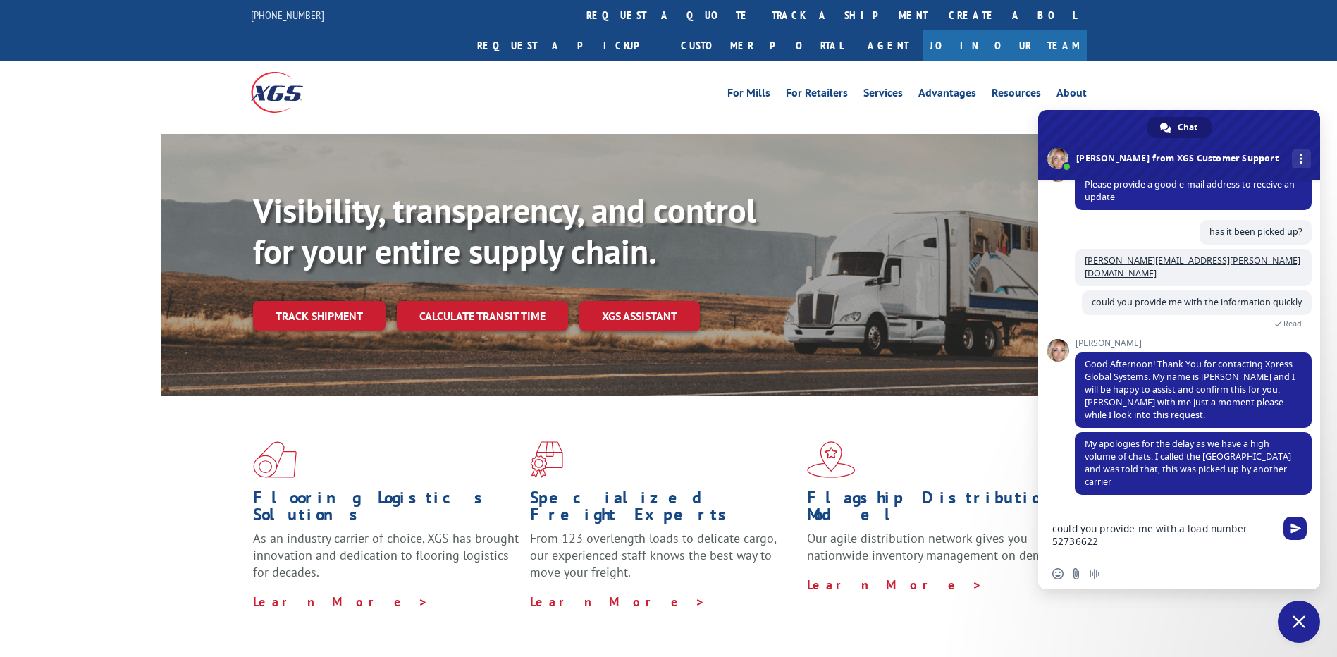
type textarea "could you provide me with a load number 527366228"
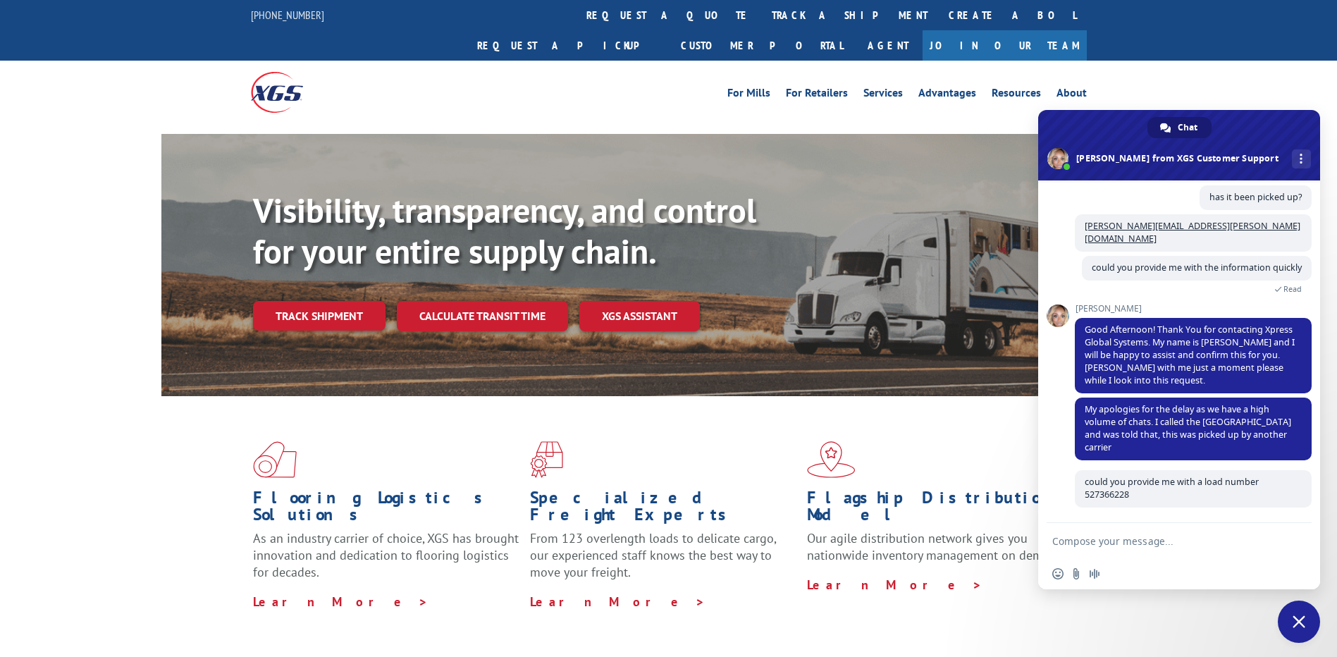
scroll to position [336, 0]
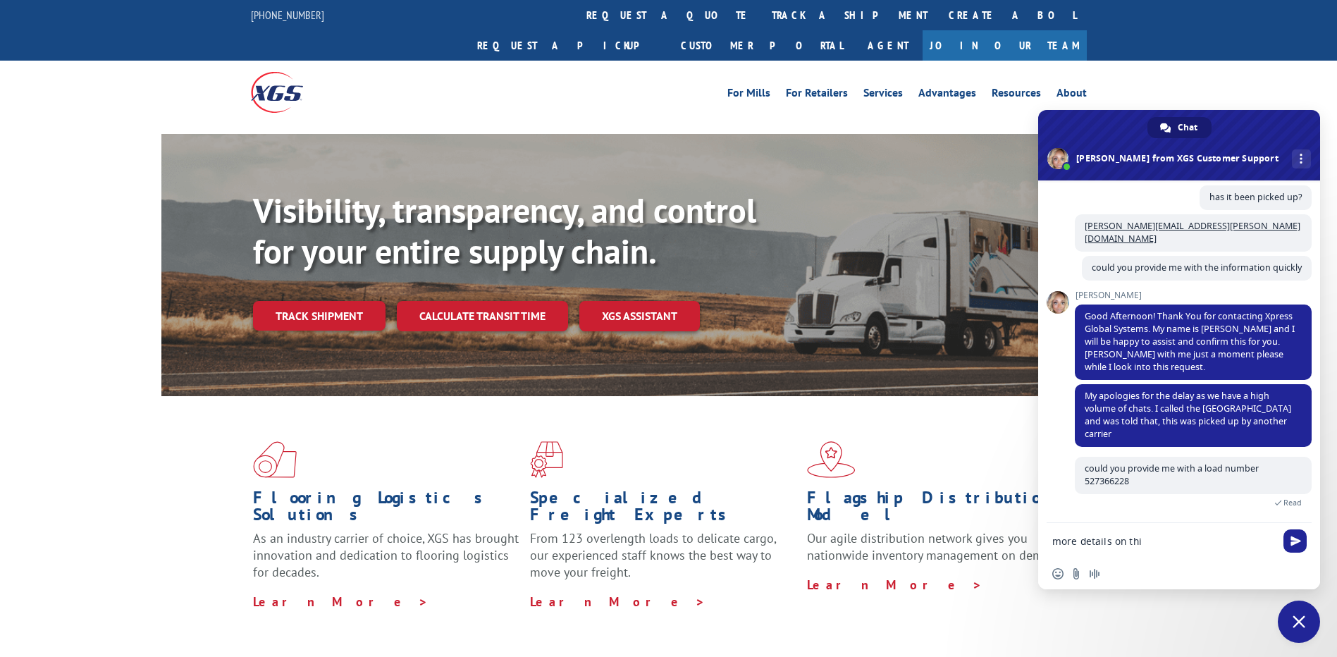
type textarea "more details on this"
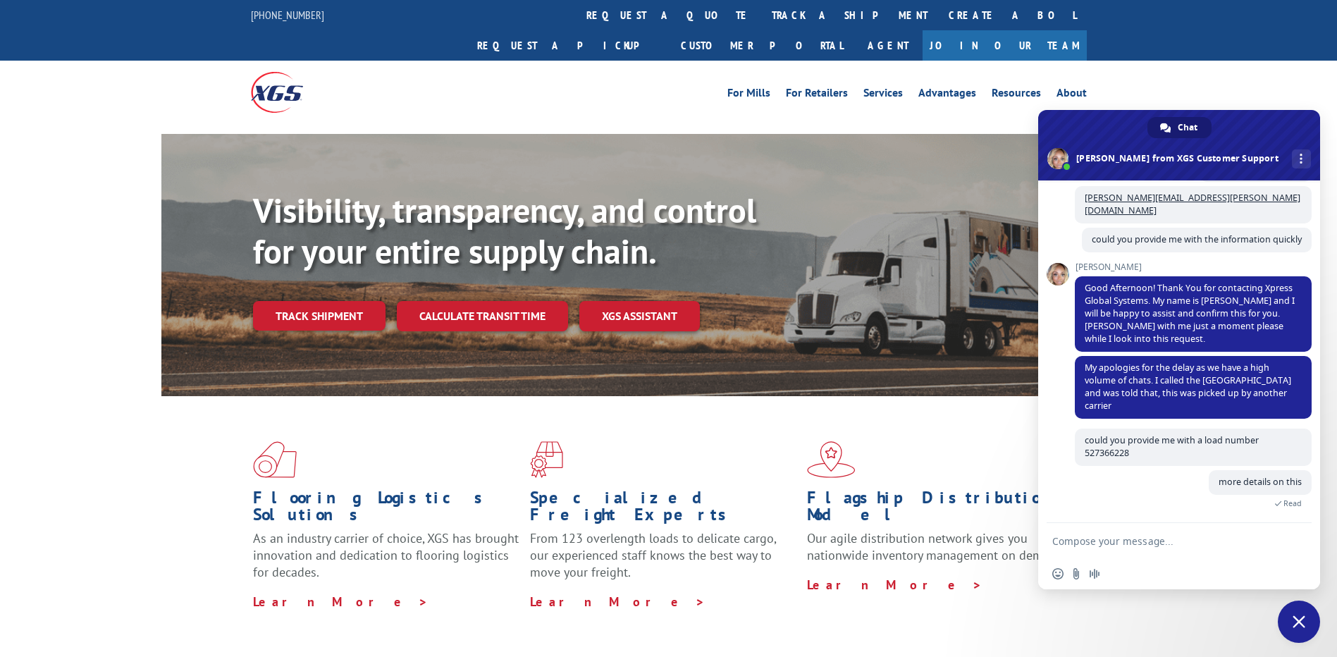
scroll to position [364, 0]
type textarea "i"
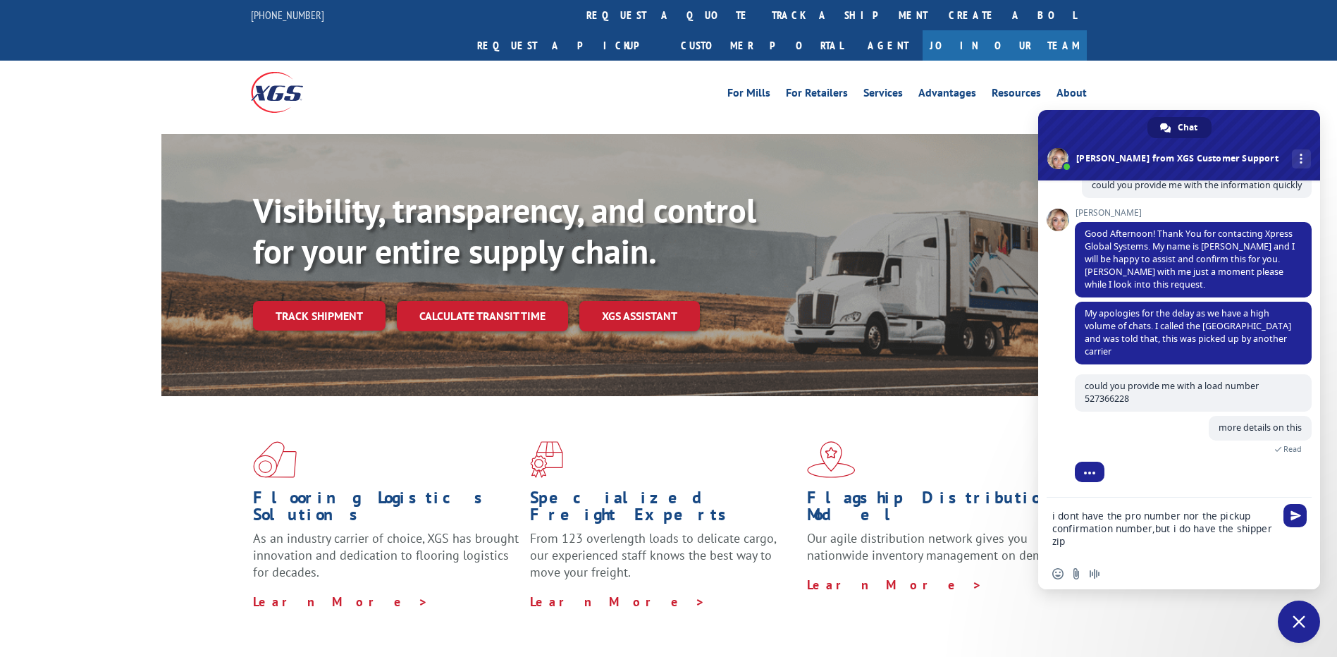
scroll to position [438, 0]
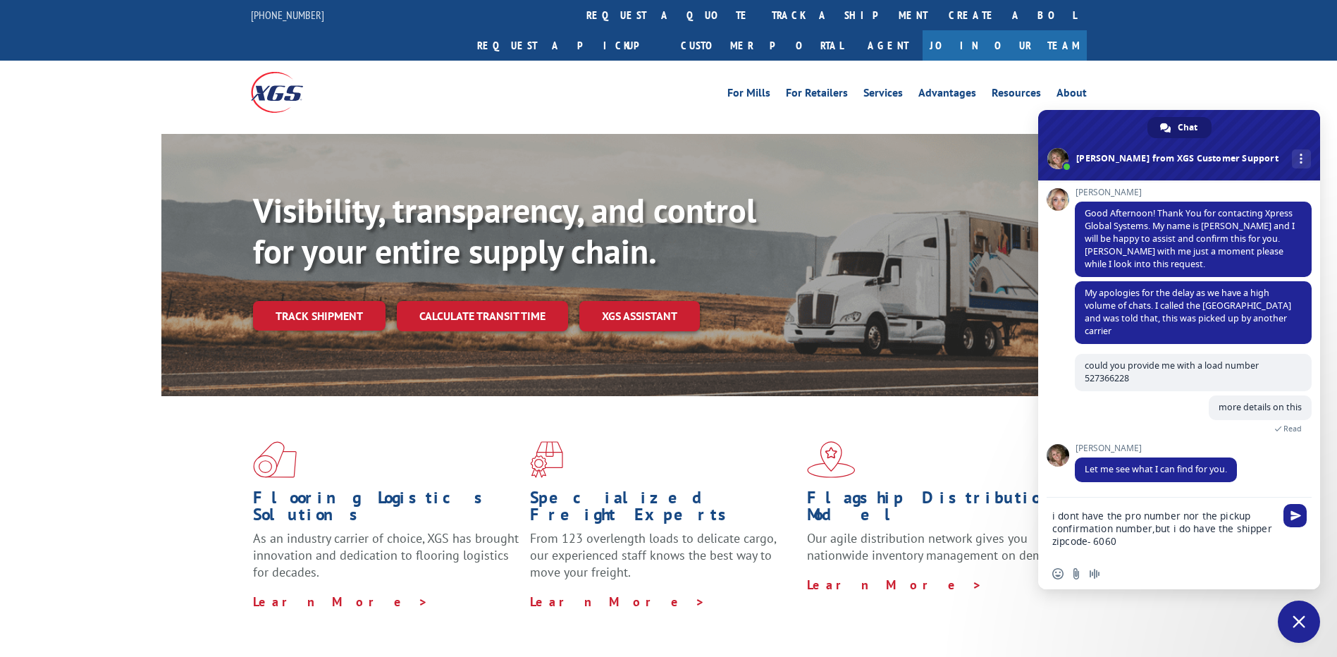
type textarea "i dont have the pro number nor the pickup confirmation number,but i do have the…"
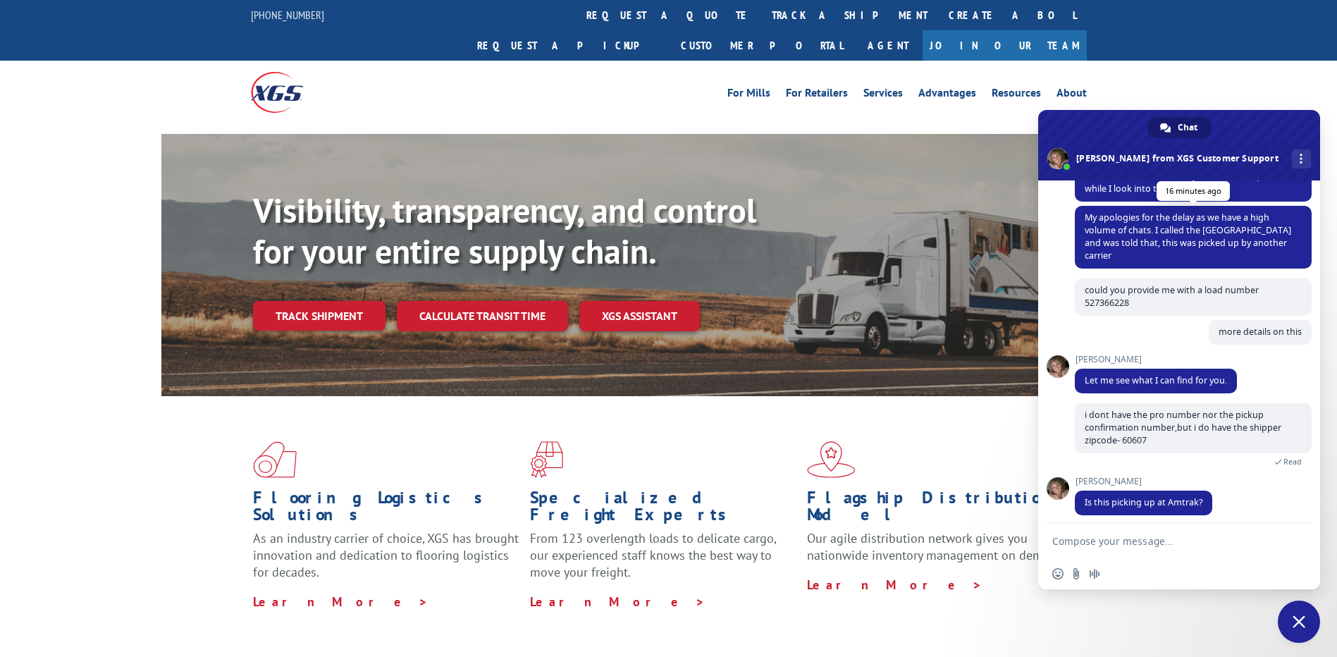
scroll to position [522, 0]
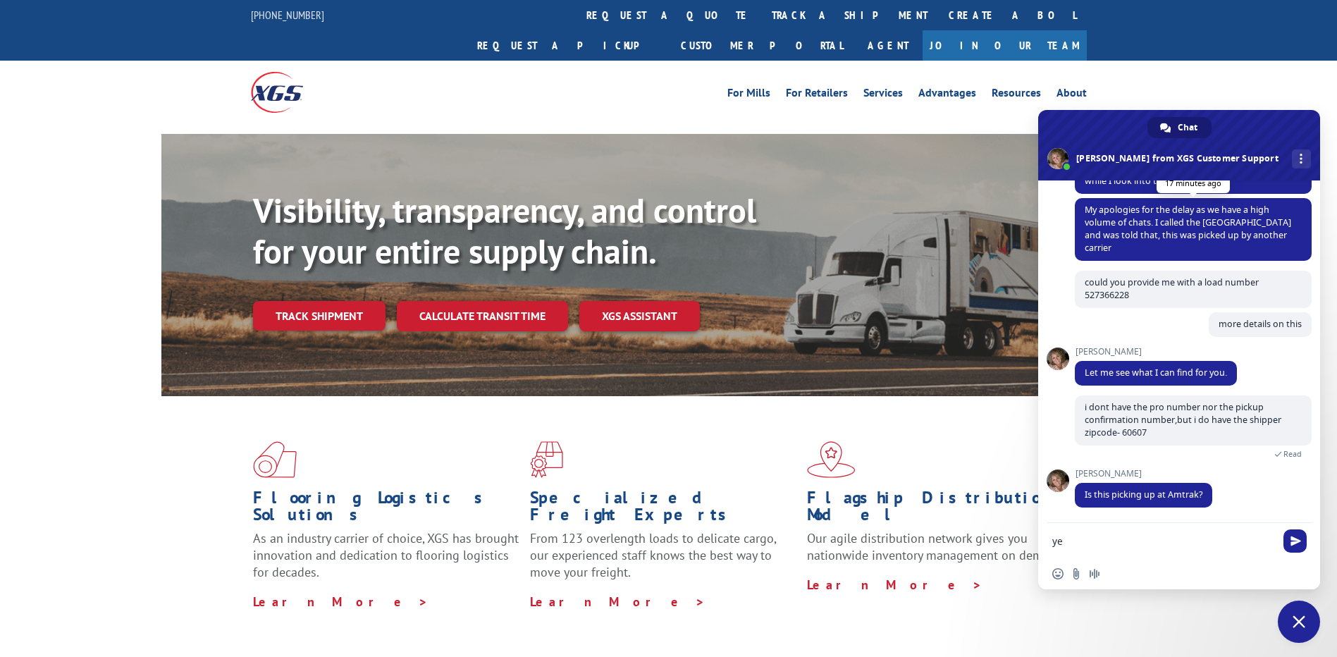
type textarea "yes"
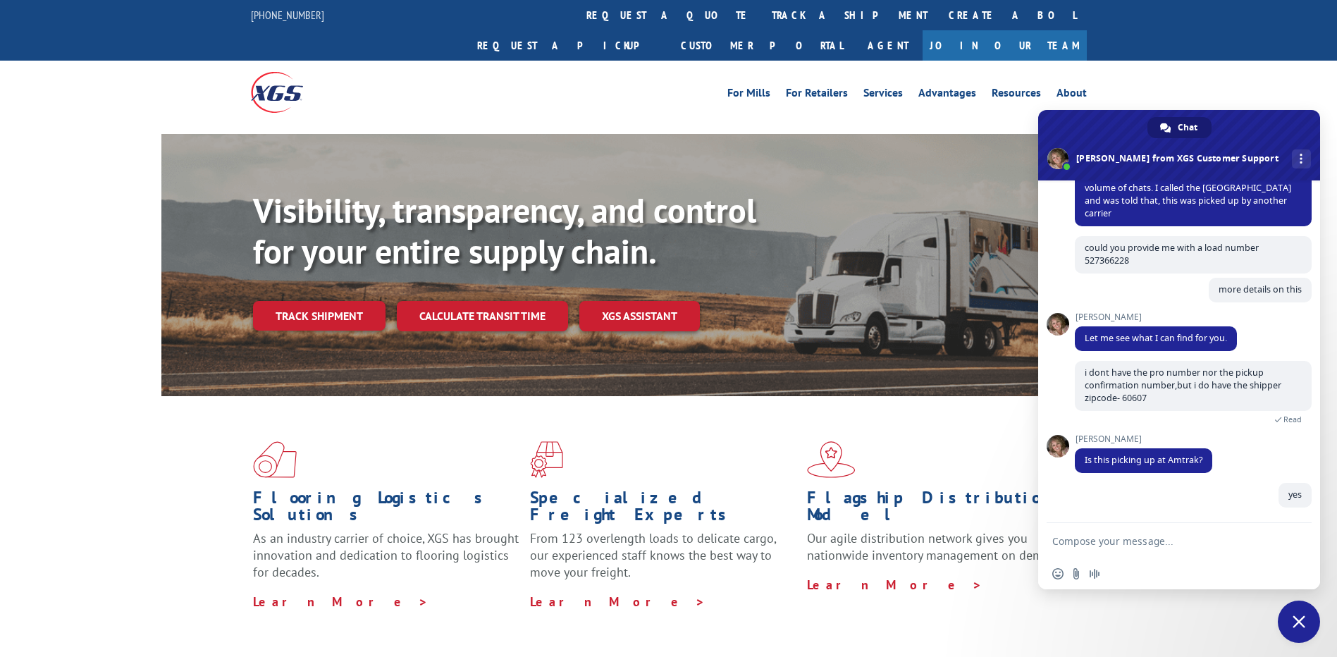
scroll to position [556, 0]
type textarea "weight is 237,pallets is 1"
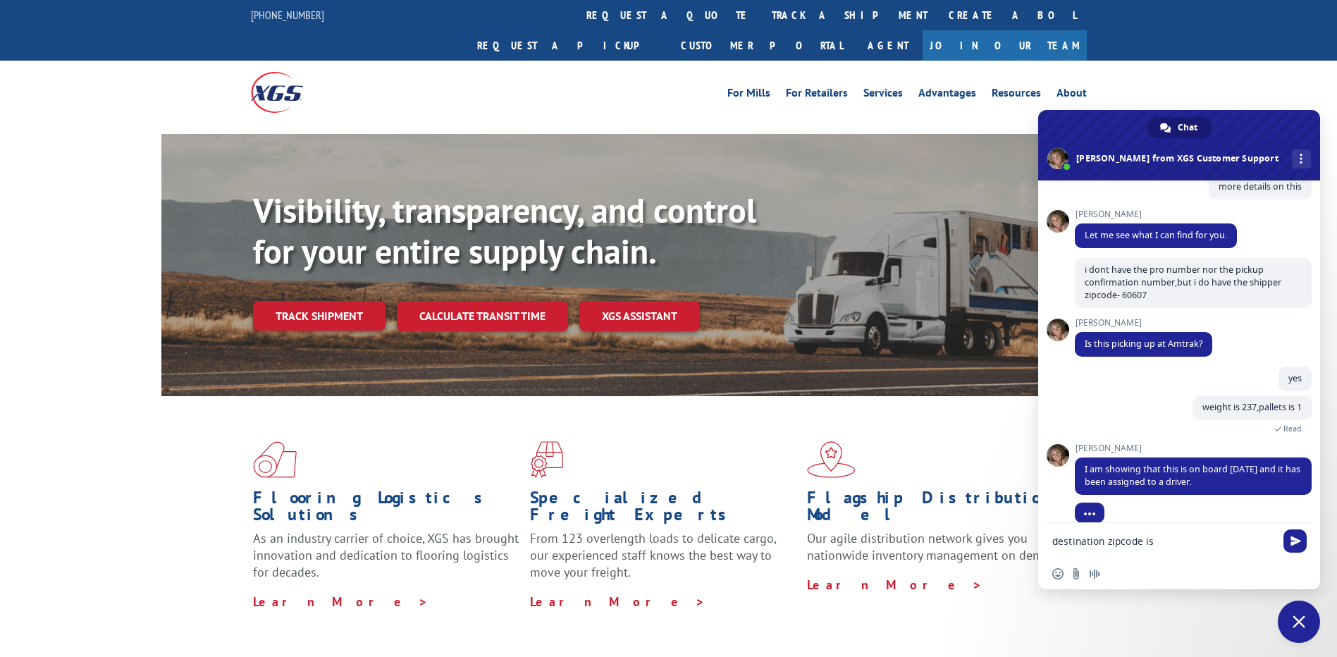
scroll to position [675, 0]
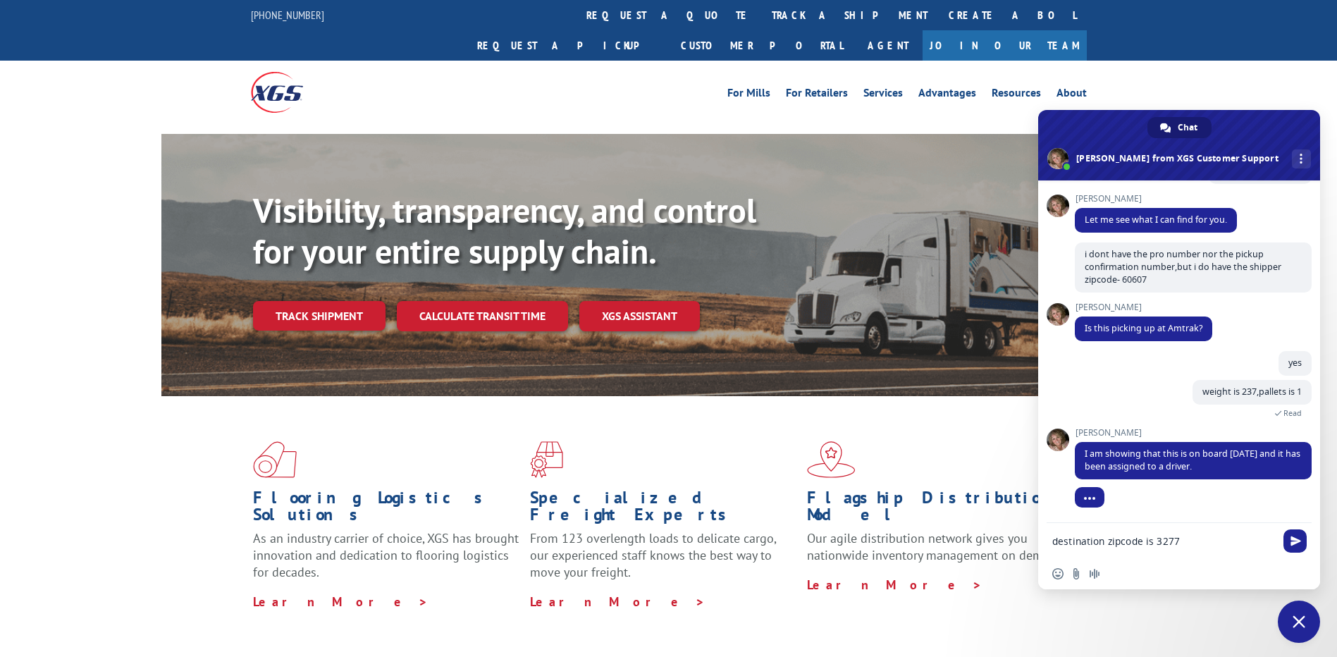
type textarea "destination zipcode is 32771"
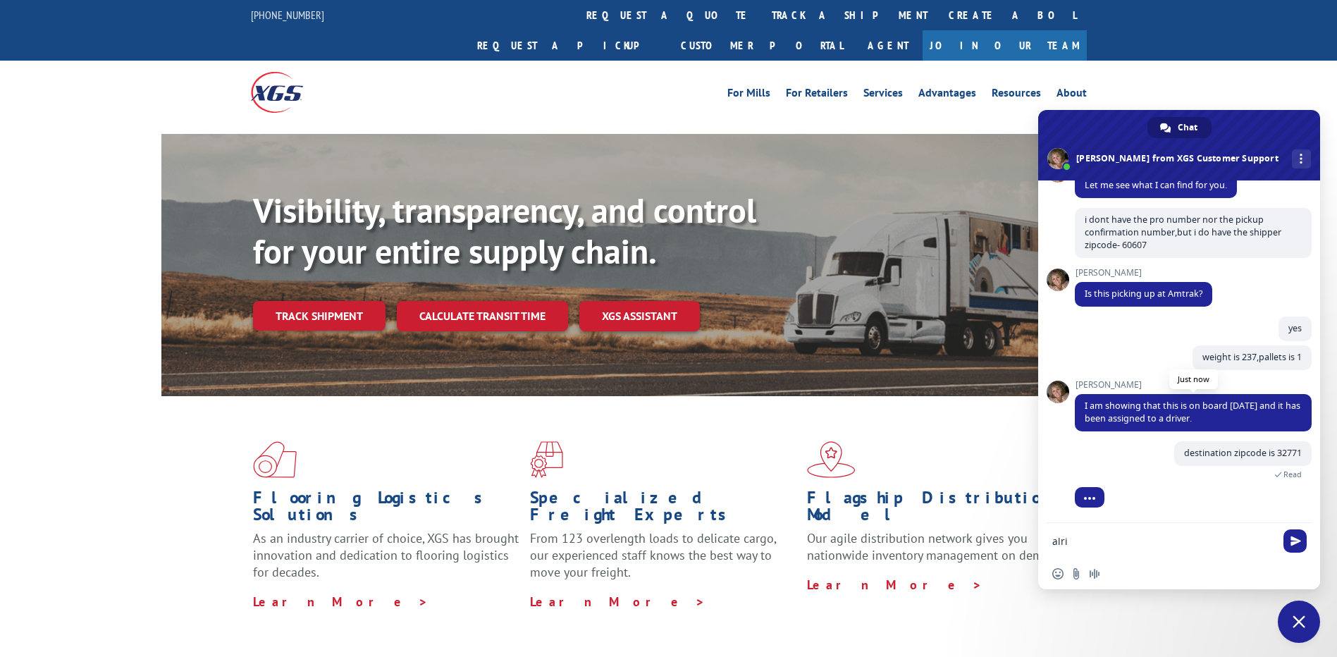
scroll to position [730, 0]
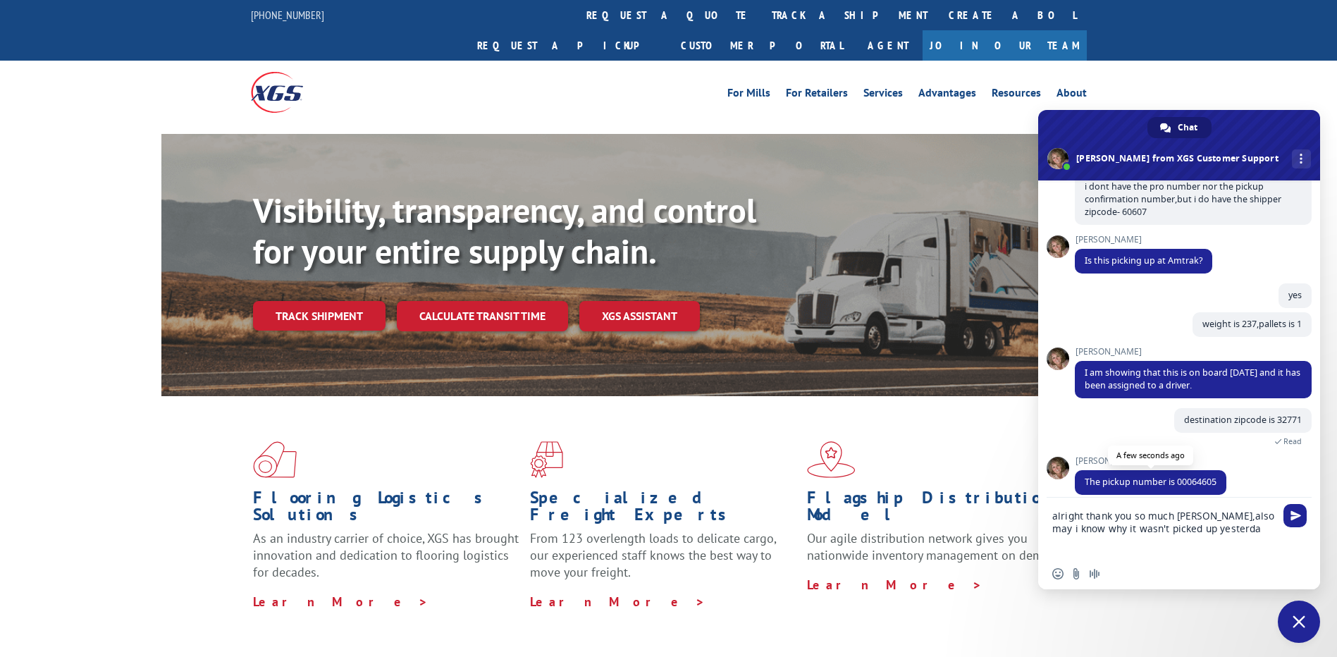
type textarea "alright thank you so much janet,also may i know why it wasn't picked up yesterd…"
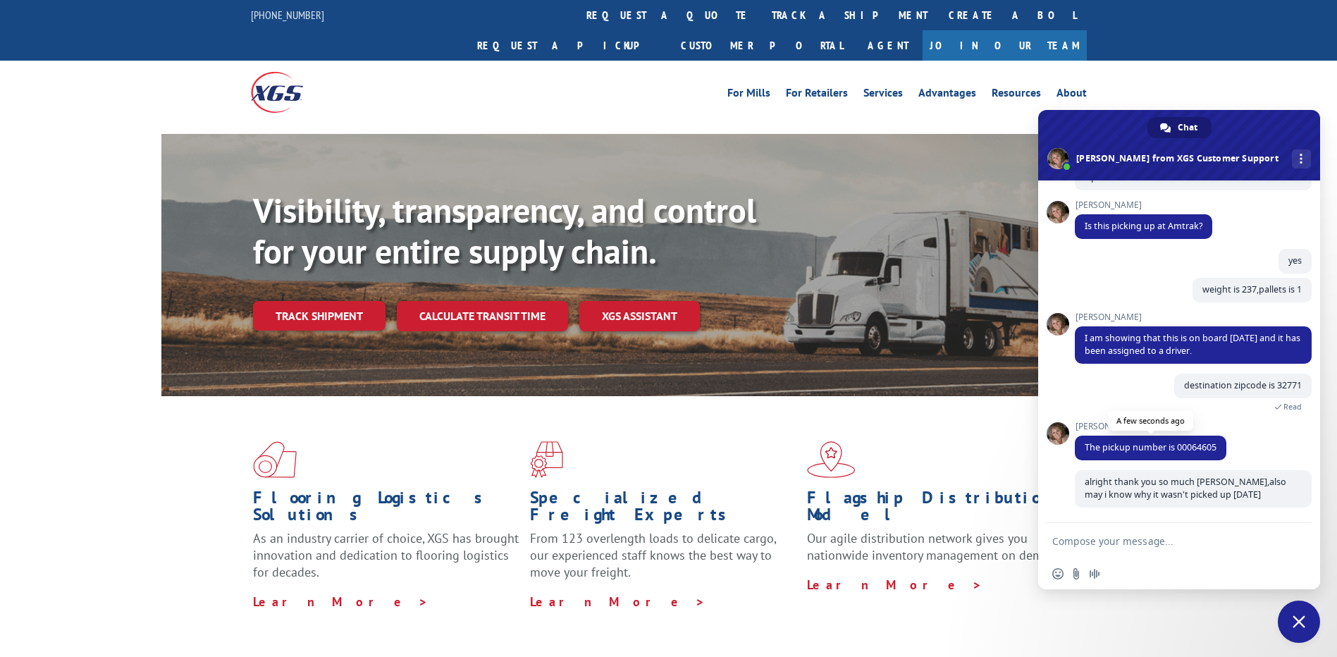
scroll to position [777, 0]
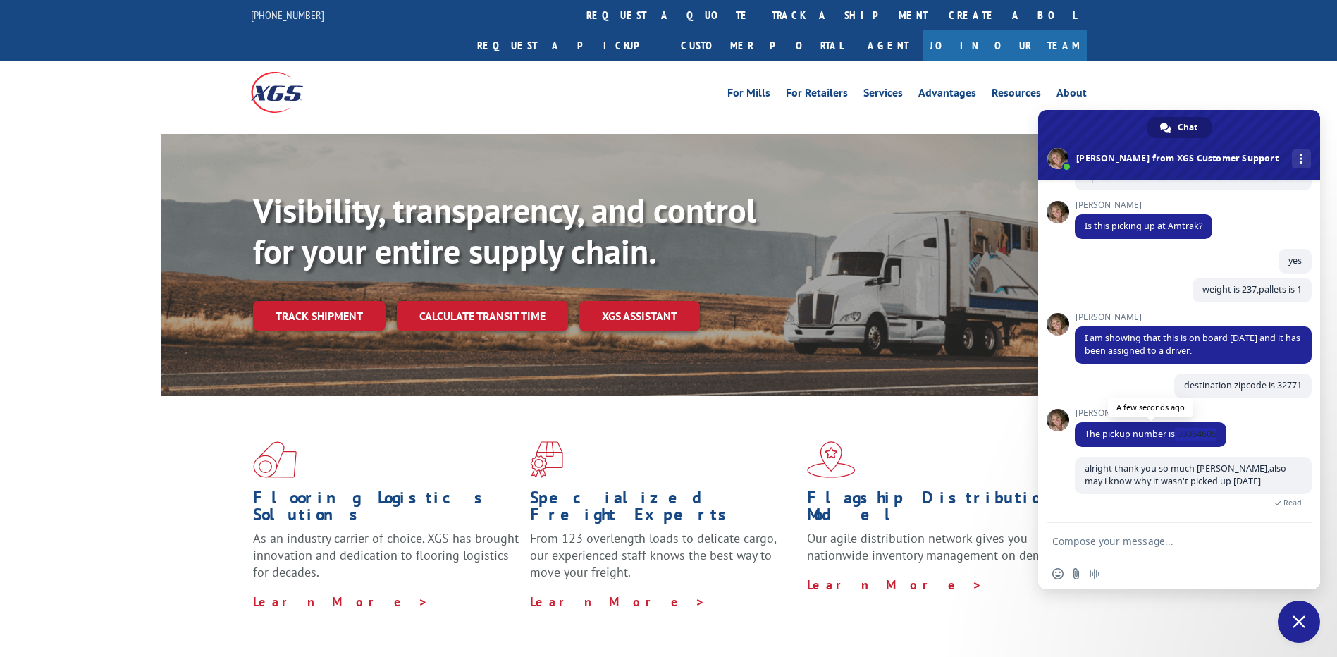
drag, startPoint x: 1217, startPoint y: 440, endPoint x: 1175, endPoint y: 434, distance: 42.0
click at [1175, 434] on span "The pickup number is 00064605" at bounding box center [1151, 434] width 152 height 25
copy span "00064605"
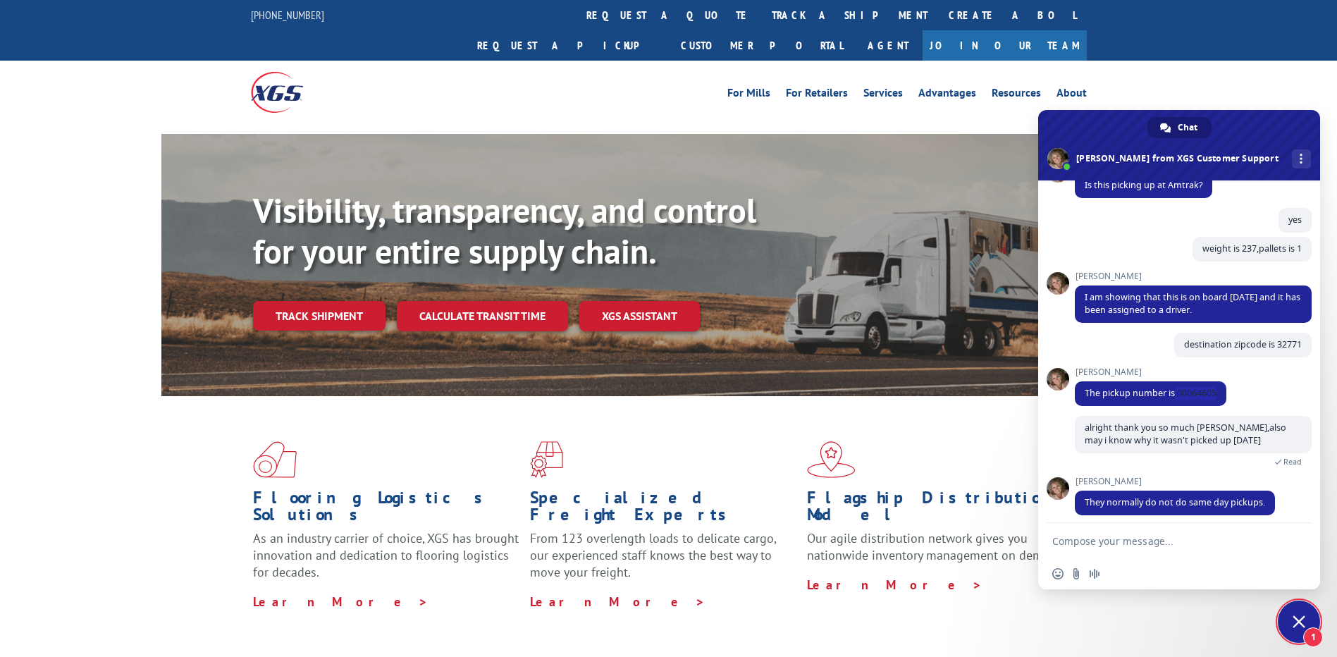
scroll to position [825, 0]
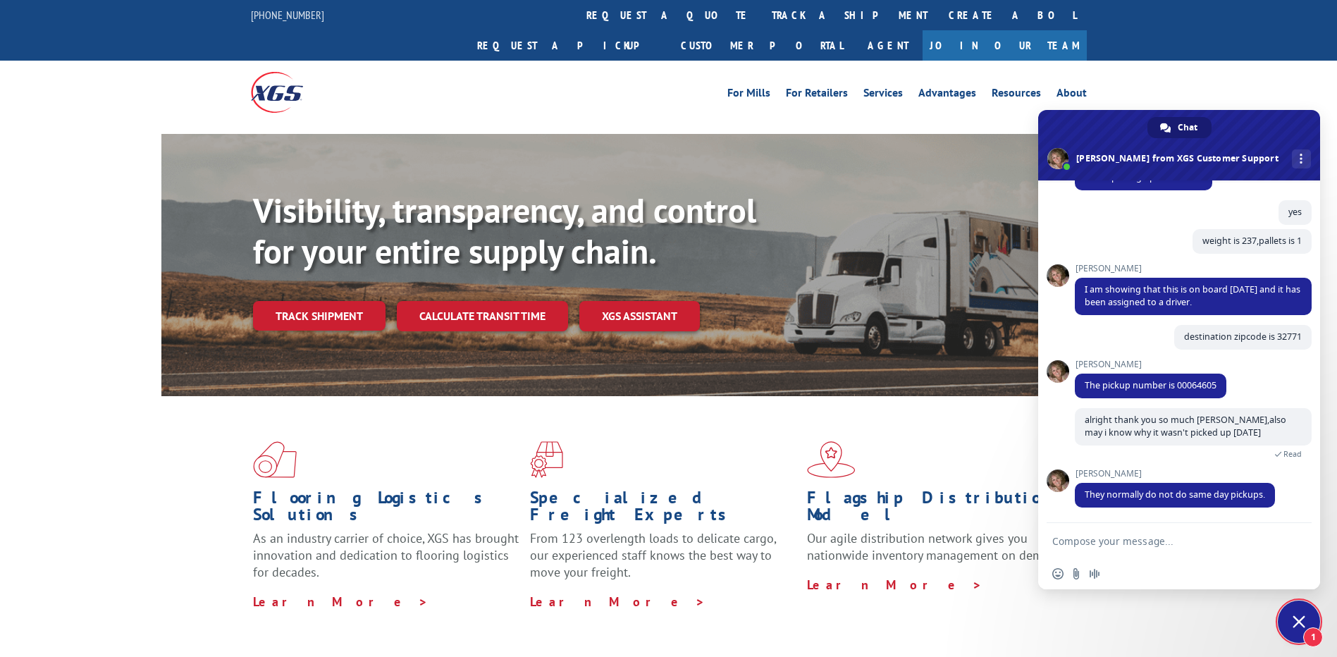
click at [1176, 541] on textarea "Compose your message..." at bounding box center [1165, 540] width 226 height 35
type textarea "alright thank you"
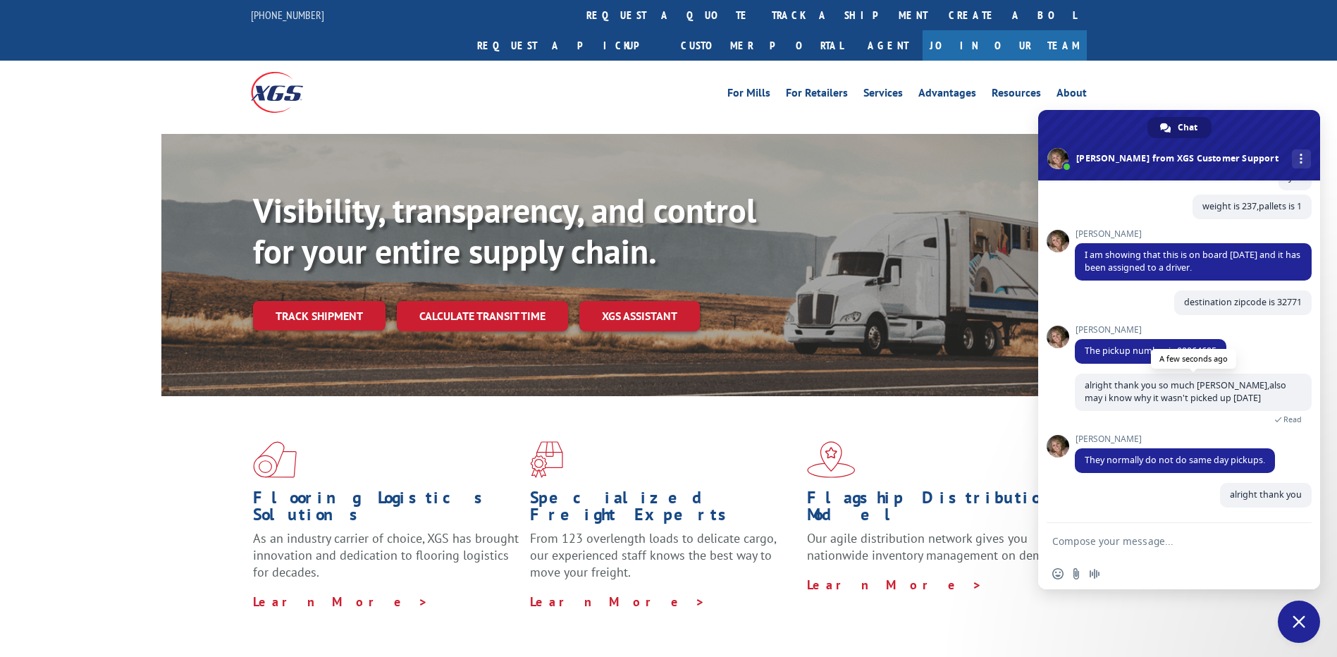
scroll to position [860, 0]
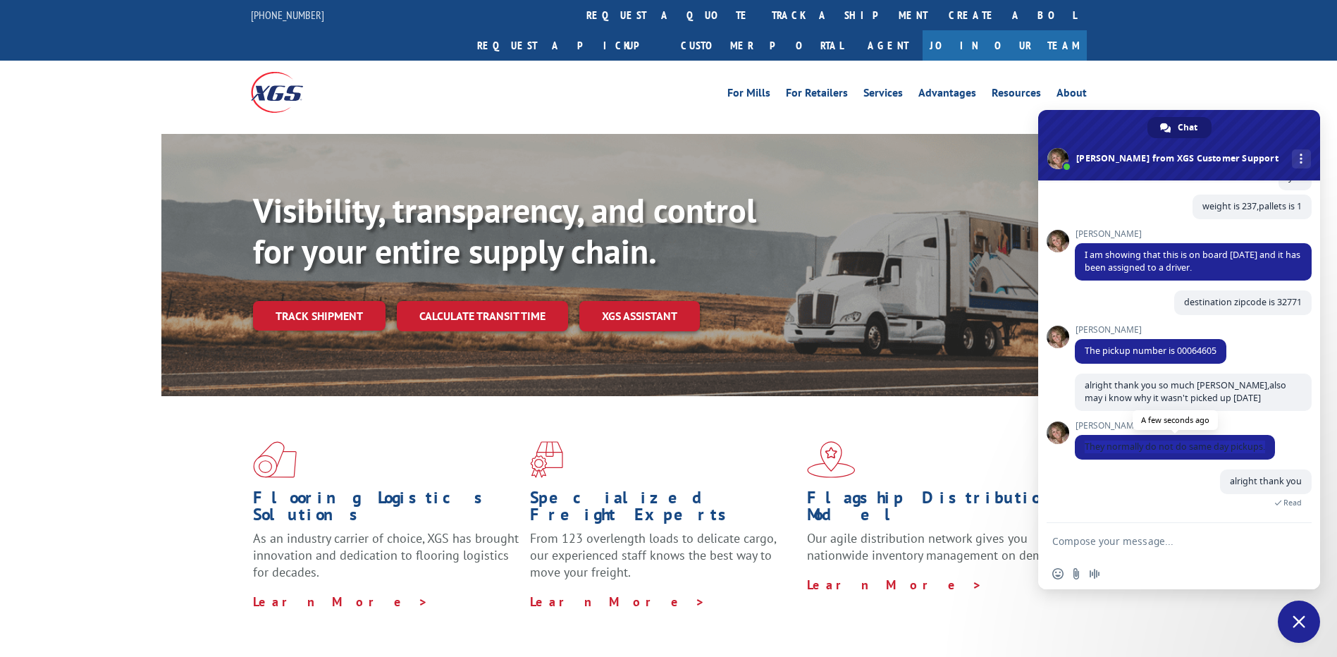
drag, startPoint x: 1081, startPoint y: 447, endPoint x: 1265, endPoint y: 450, distance: 184.0
click at [1265, 450] on span "They normally do not do same day pickups." at bounding box center [1175, 447] width 200 height 25
copy span "They normally do not do same day pickups."
click at [1195, 538] on textarea "Compose your message..." at bounding box center [1165, 540] width 226 height 35
drag, startPoint x: 1219, startPoint y: 353, endPoint x: 1176, endPoint y: 348, distance: 42.6
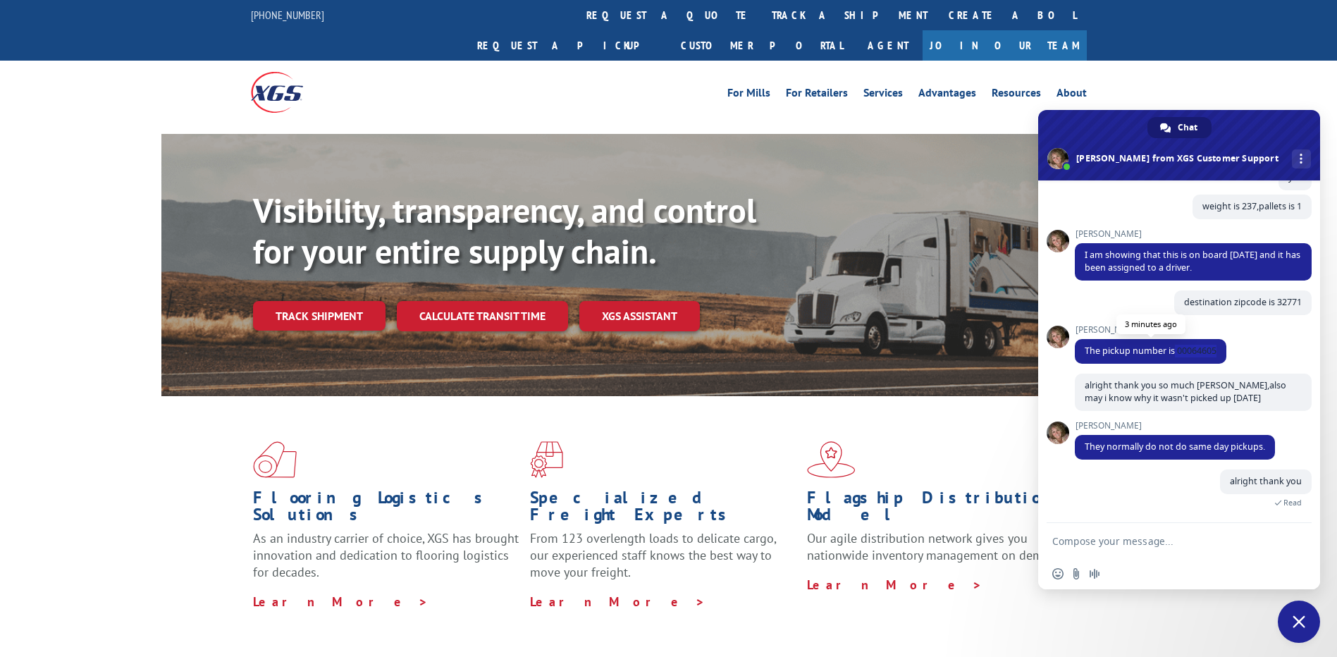
click at [1176, 348] on span "The pickup number is 00064605" at bounding box center [1151, 351] width 152 height 25
copy span "00064605"
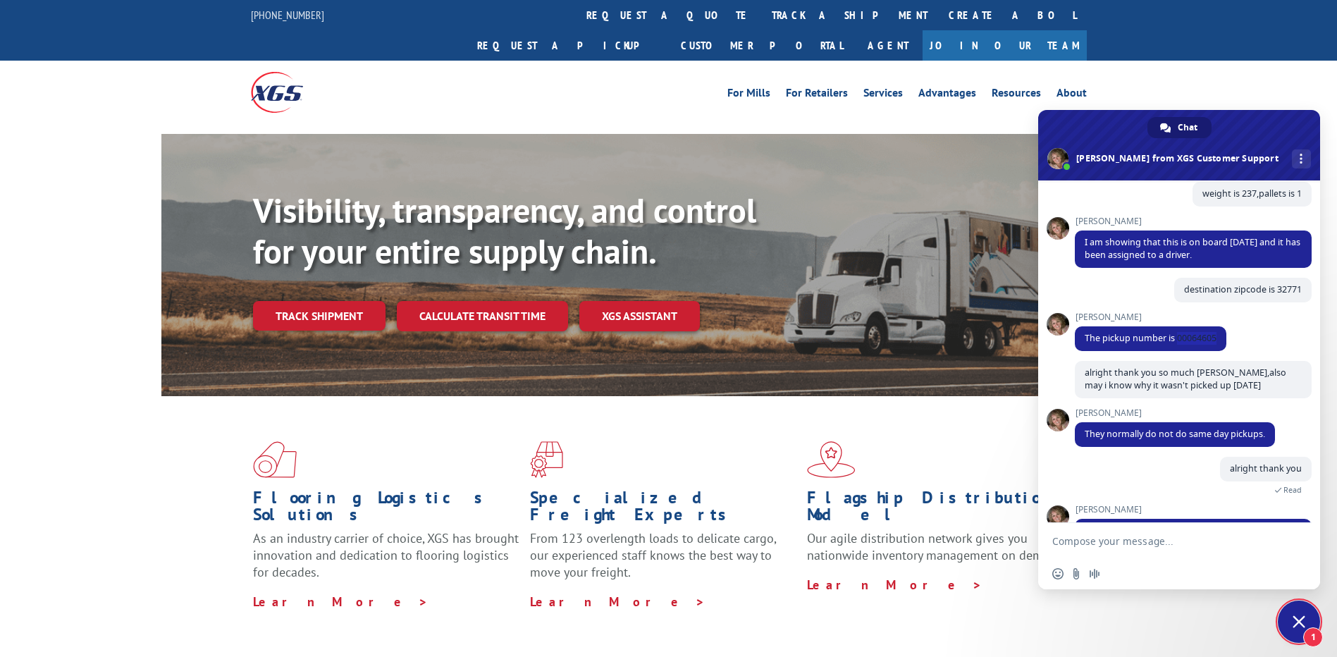
scroll to position [1002, 0]
